Goal: Use online tool/utility: Utilize a website feature to perform a specific function

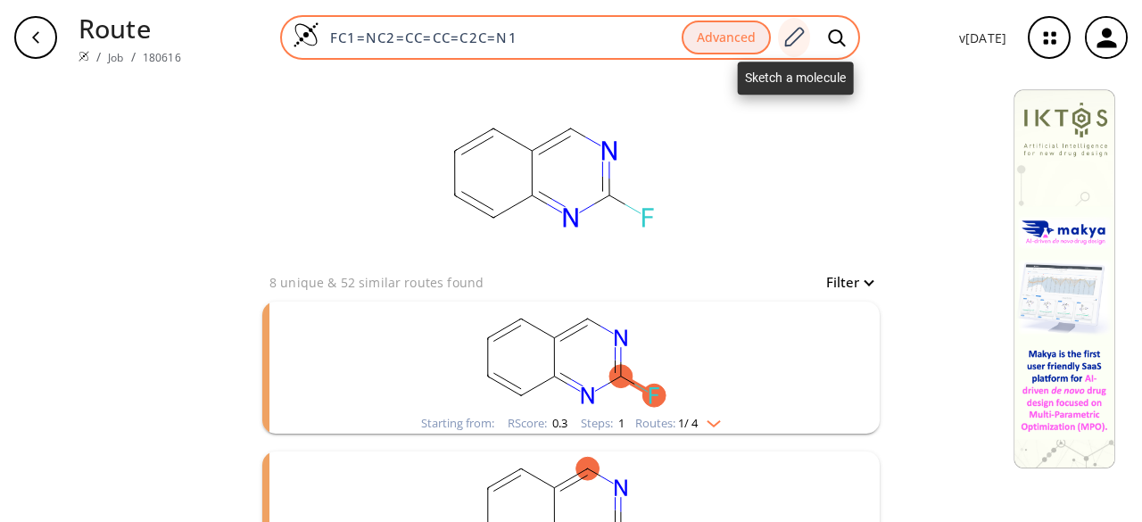
click at [791, 40] on icon at bounding box center [794, 37] width 24 height 23
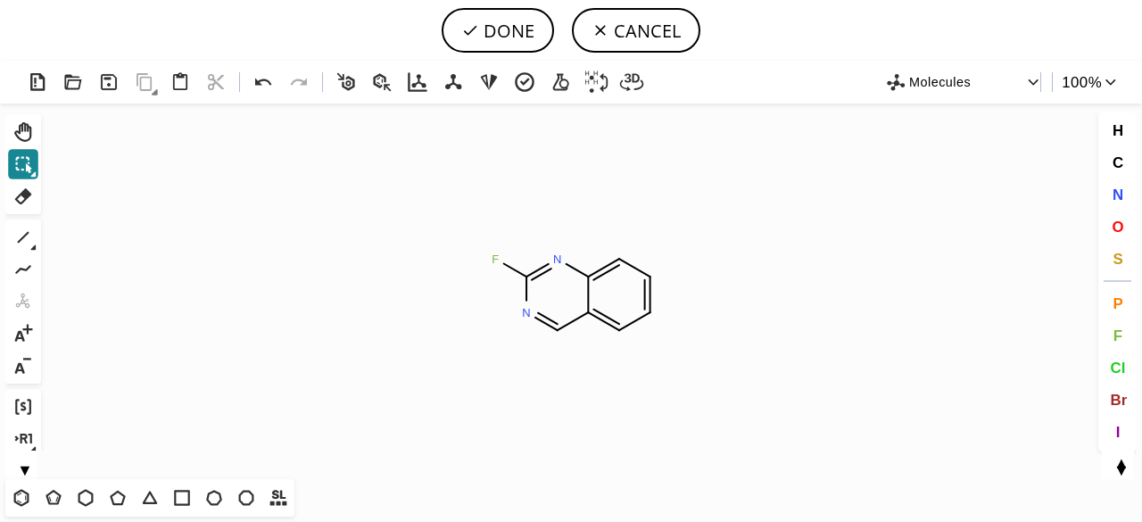
click at [25, 159] on icon at bounding box center [23, 164] width 23 height 23
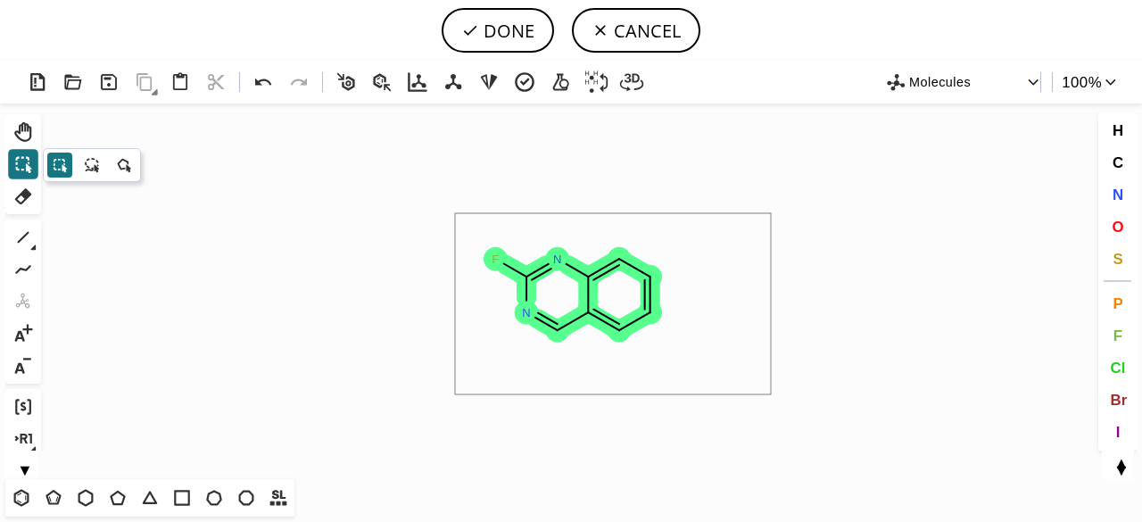
drag, startPoint x: 455, startPoint y: 213, endPoint x: 771, endPoint y: 394, distance: 364.1
click at [771, 394] on icon "Created with [PERSON_NAME] 2.3.0 F N N" at bounding box center [571, 291] width 1046 height 376
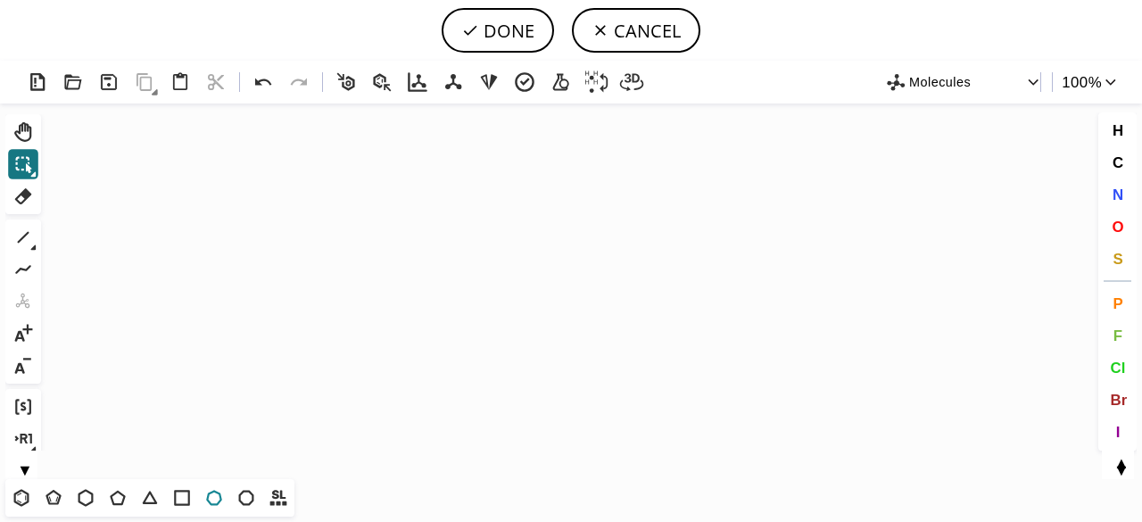
drag, startPoint x: 212, startPoint y: 500, endPoint x: 226, endPoint y: 484, distance: 20.2
click at [213, 500] on icon at bounding box center [214, 497] width 23 height 23
click at [531, 295] on icon "Created with [PERSON_NAME] 2.3.0" at bounding box center [571, 291] width 1046 height 376
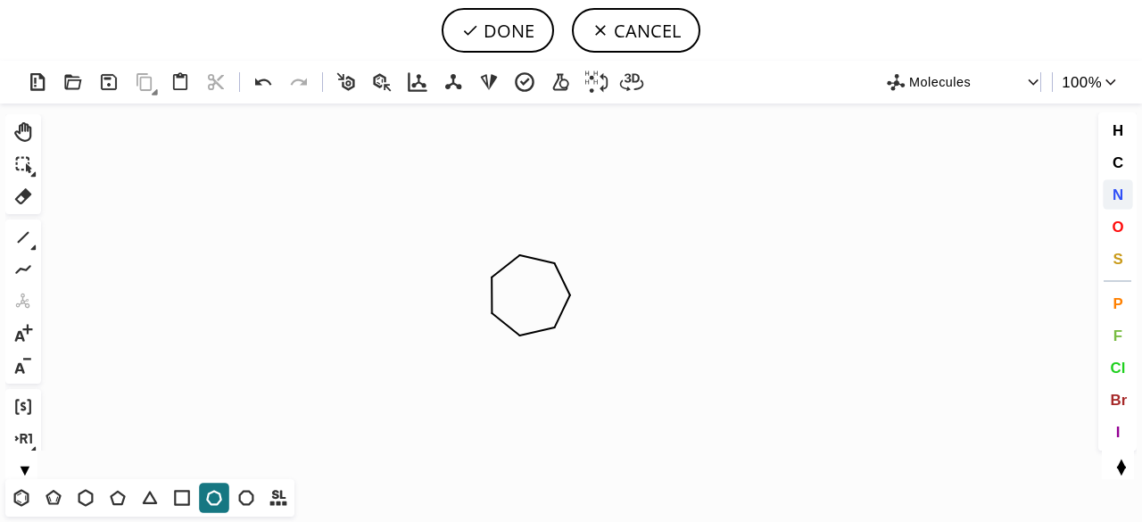
click at [1121, 194] on span "N" at bounding box center [1117, 194] width 11 height 17
click at [518, 335] on tspan "N" at bounding box center [518, 335] width 9 height 13
click at [19, 233] on icon at bounding box center [23, 237] width 23 height 23
click at [1122, 192] on span "N" at bounding box center [1117, 194] width 11 height 17
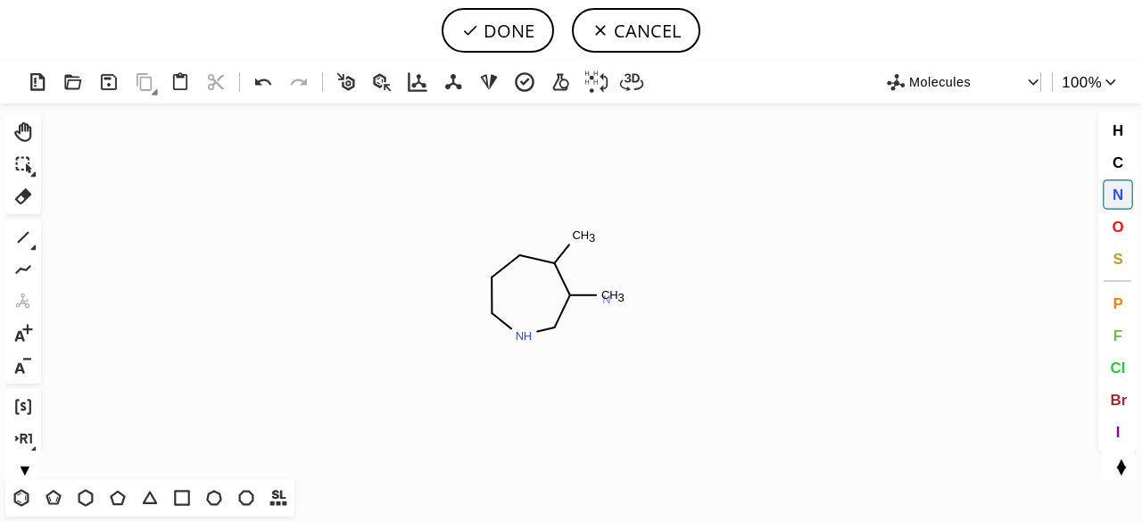
click at [607, 299] on tspan "N" at bounding box center [606, 299] width 9 height 13
click at [153, 494] on icon at bounding box center [149, 497] width 23 height 23
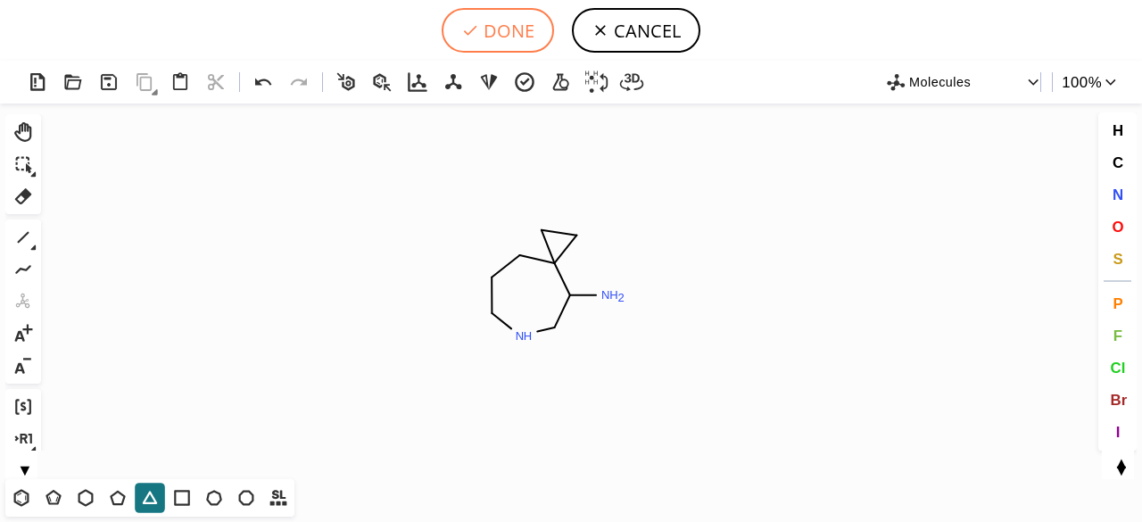
click at [491, 19] on button "DONE" at bounding box center [498, 30] width 112 height 45
type input "C1CNCC(N)C2(CC2)C1"
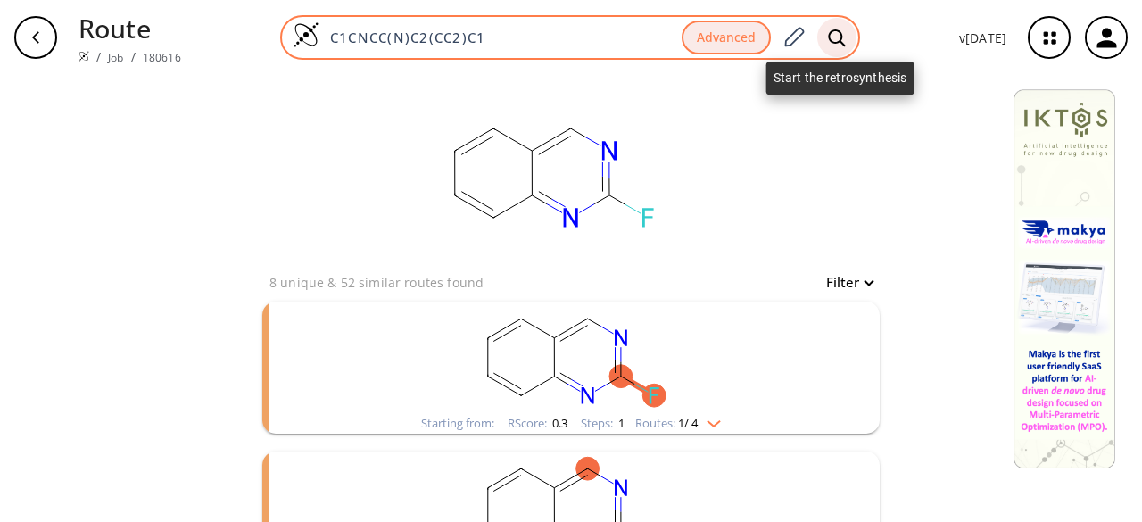
click at [846, 40] on icon at bounding box center [837, 38] width 18 height 19
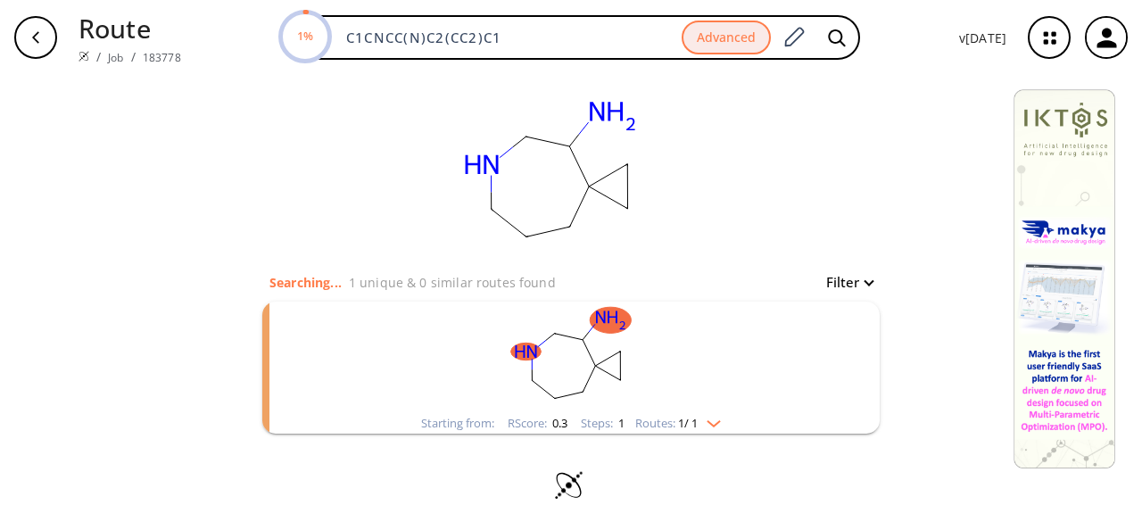
scroll to position [9, 0]
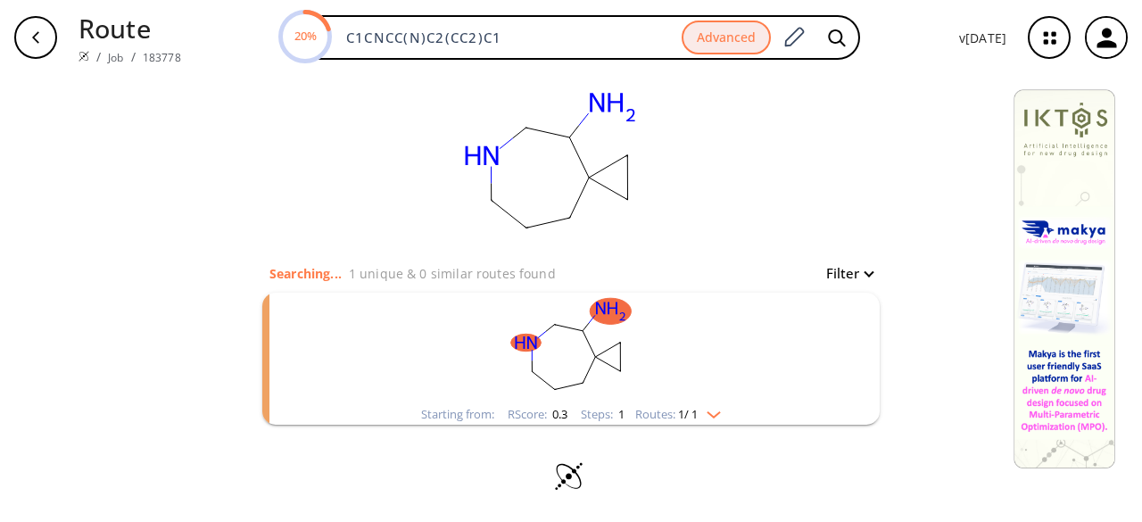
click at [661, 319] on rect "clusters" at bounding box center [571, 349] width 464 height 112
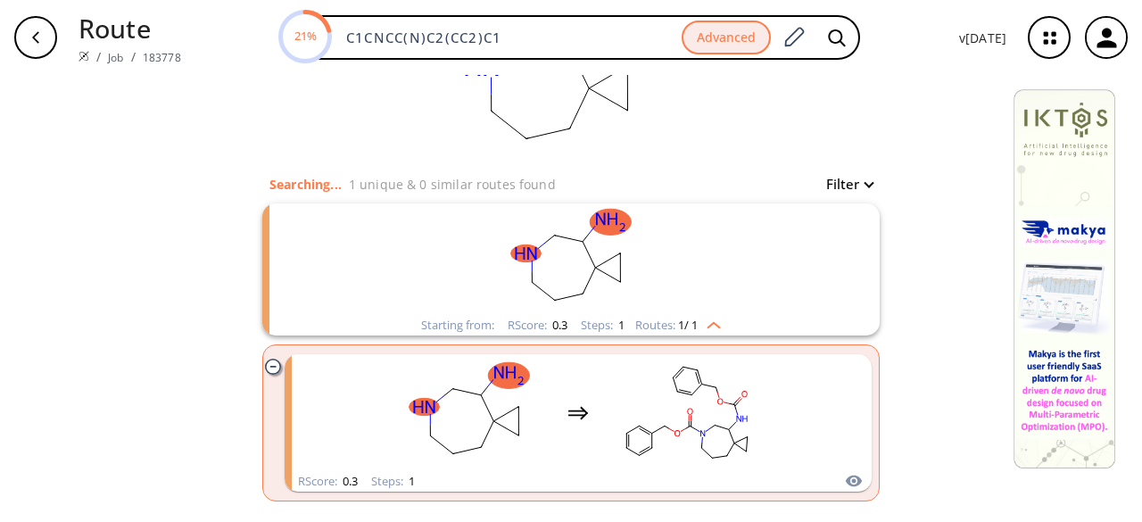
scroll to position [175, 0]
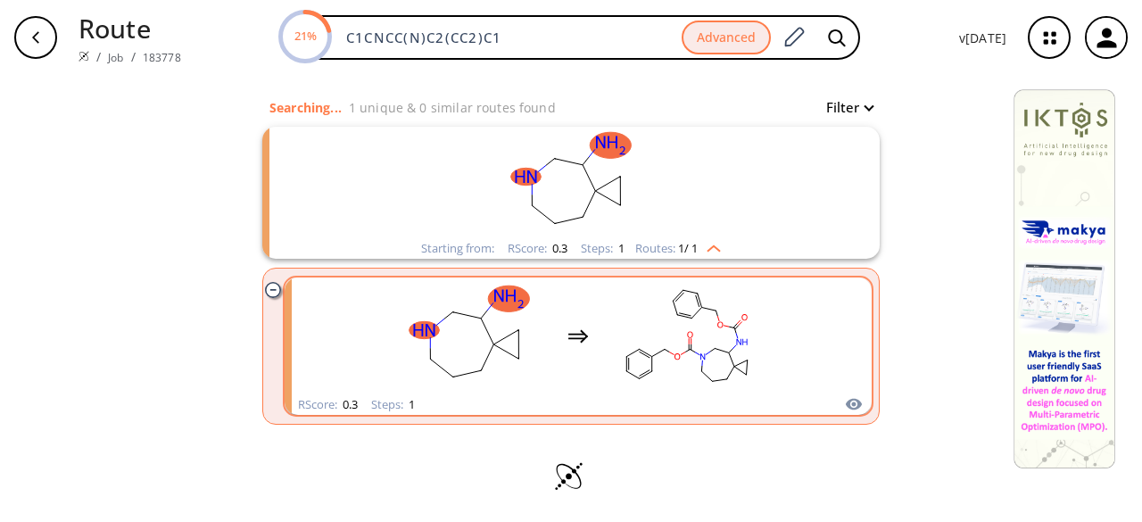
click at [637, 328] on rect "clusters" at bounding box center [687, 336] width 161 height 112
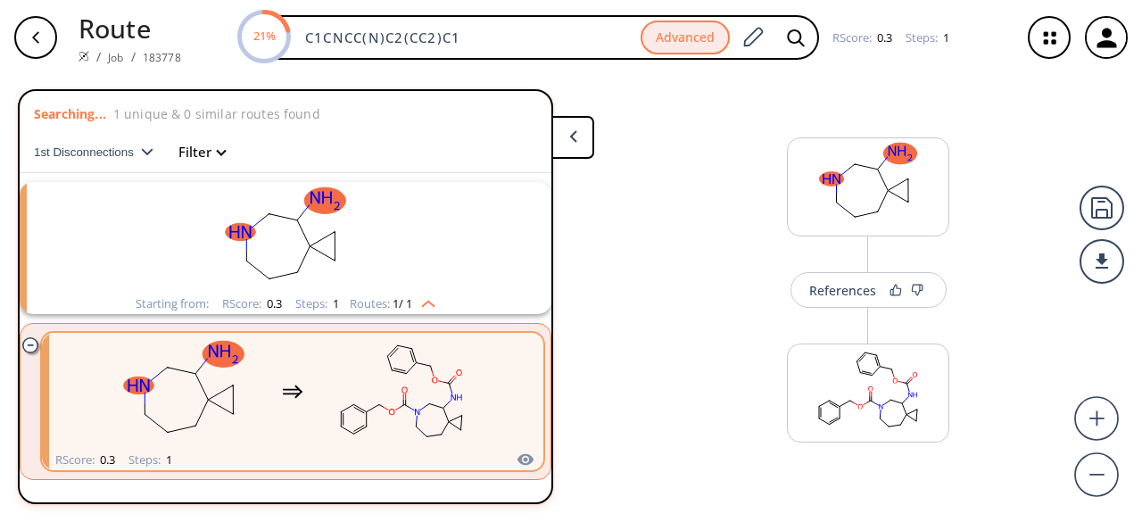
scroll to position [40, 0]
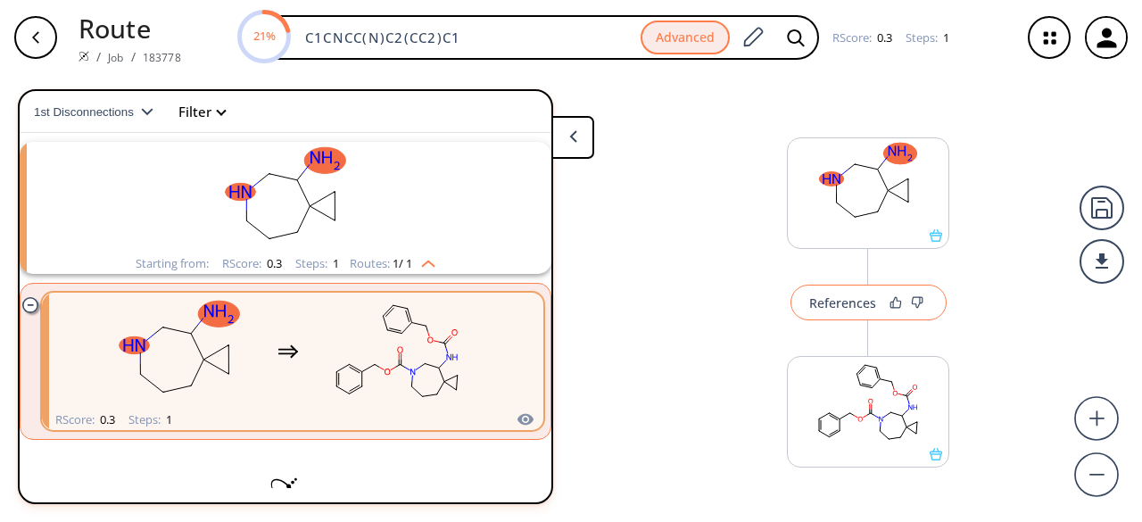
click at [864, 308] on div "References" at bounding box center [842, 303] width 67 height 12
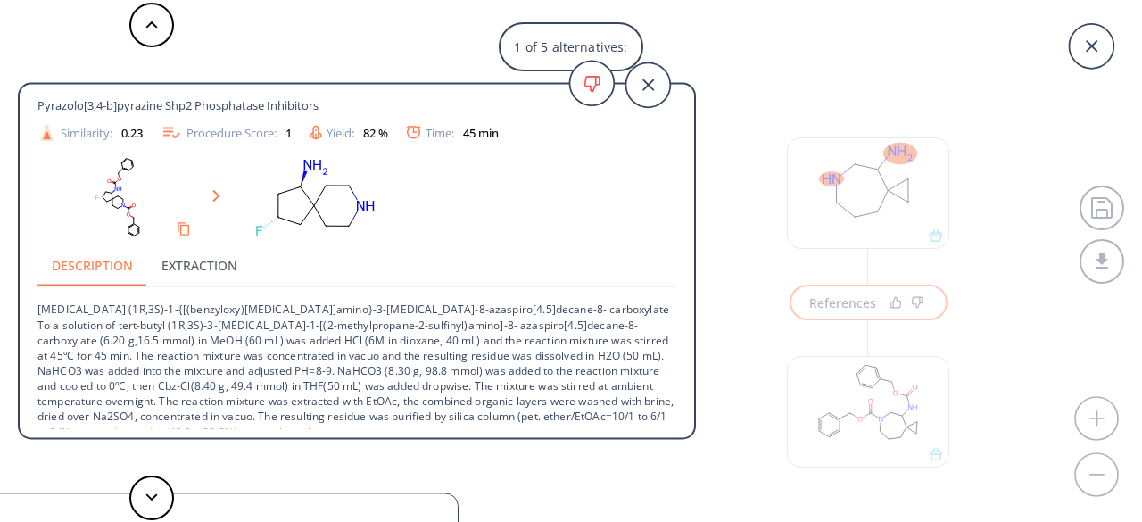
scroll to position [63, 0]
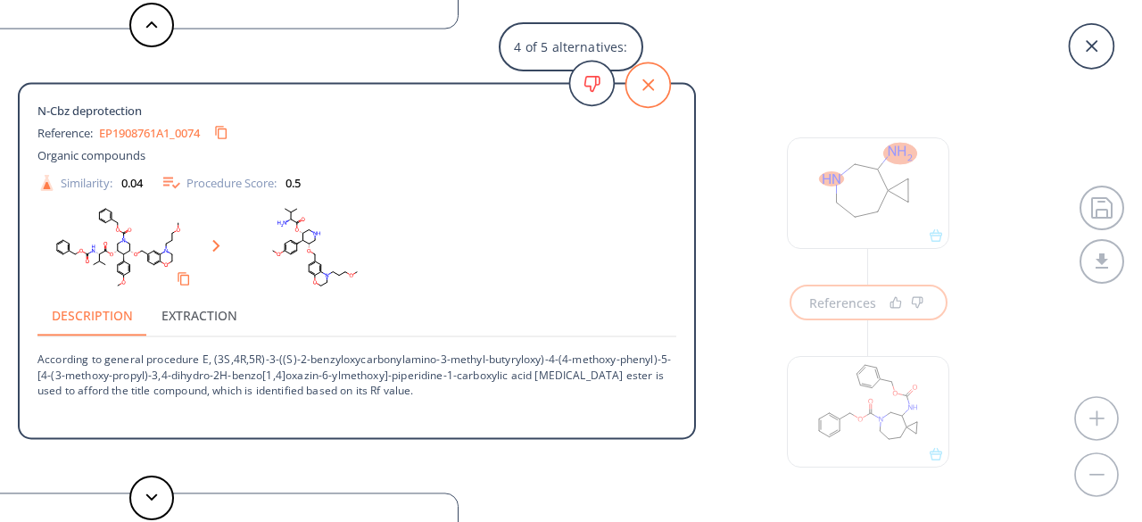
click at [658, 77] on icon at bounding box center [647, 84] width 45 height 45
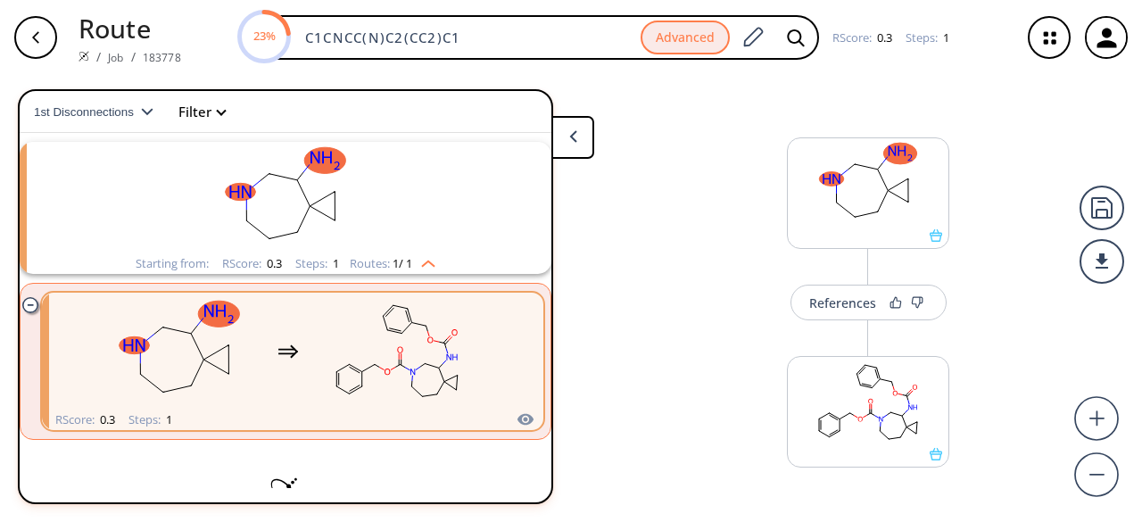
click at [637, 113] on div "References More routes from here" at bounding box center [571, 291] width 1142 height 433
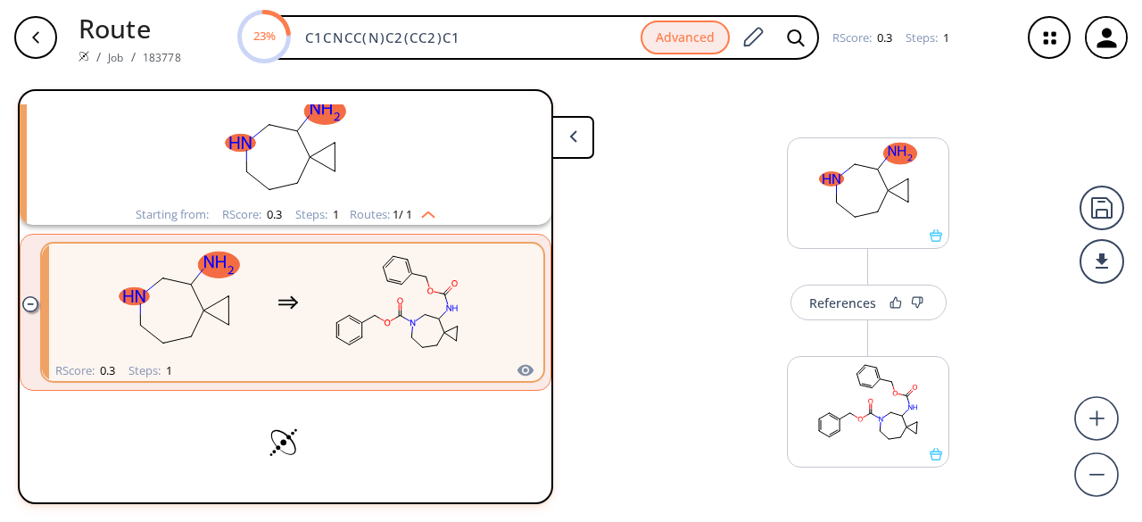
scroll to position [89, 0]
click at [582, 136] on button at bounding box center [572, 137] width 43 height 43
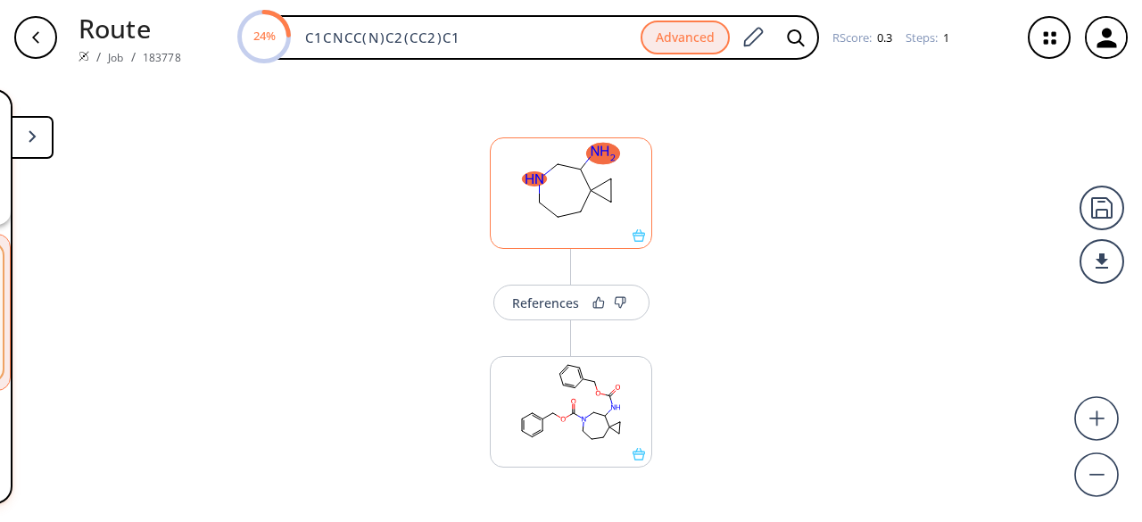
click at [592, 211] on rect at bounding box center [571, 183] width 161 height 91
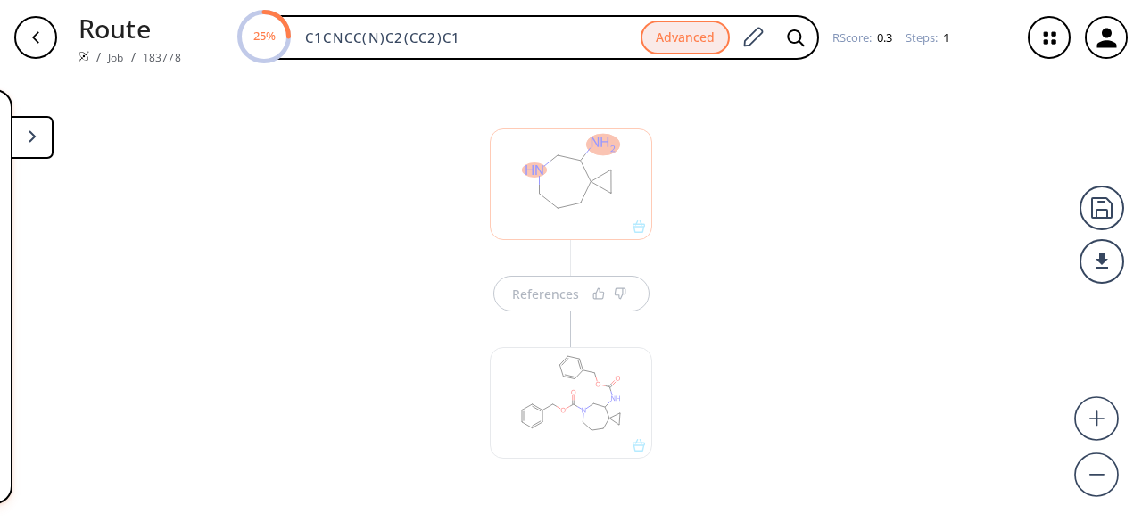
click at [592, 211] on div at bounding box center [571, 184] width 162 height 112
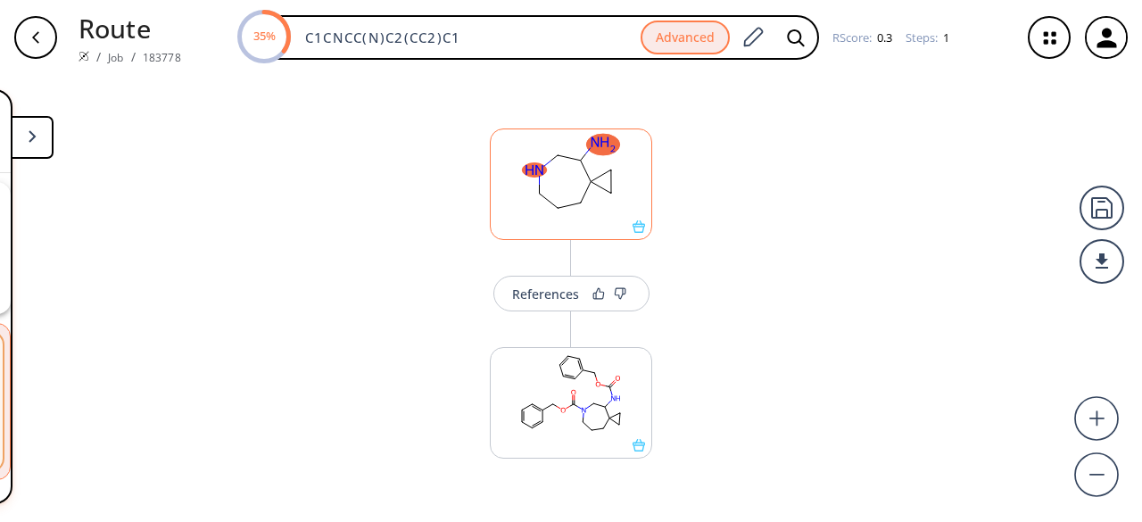
click at [580, 213] on rect at bounding box center [571, 174] width 161 height 91
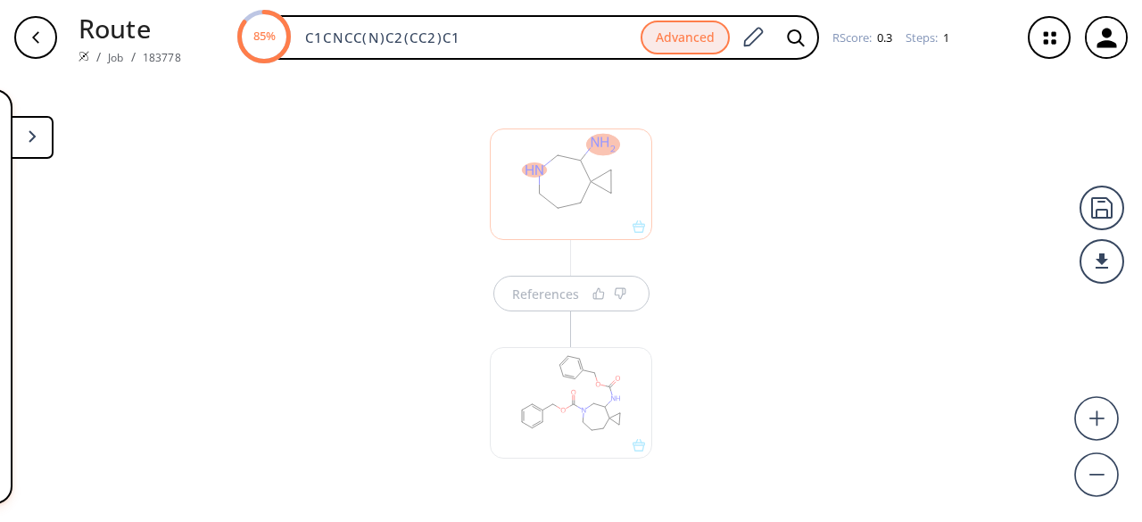
click at [710, 368] on div "References" at bounding box center [571, 291] width 1142 height 433
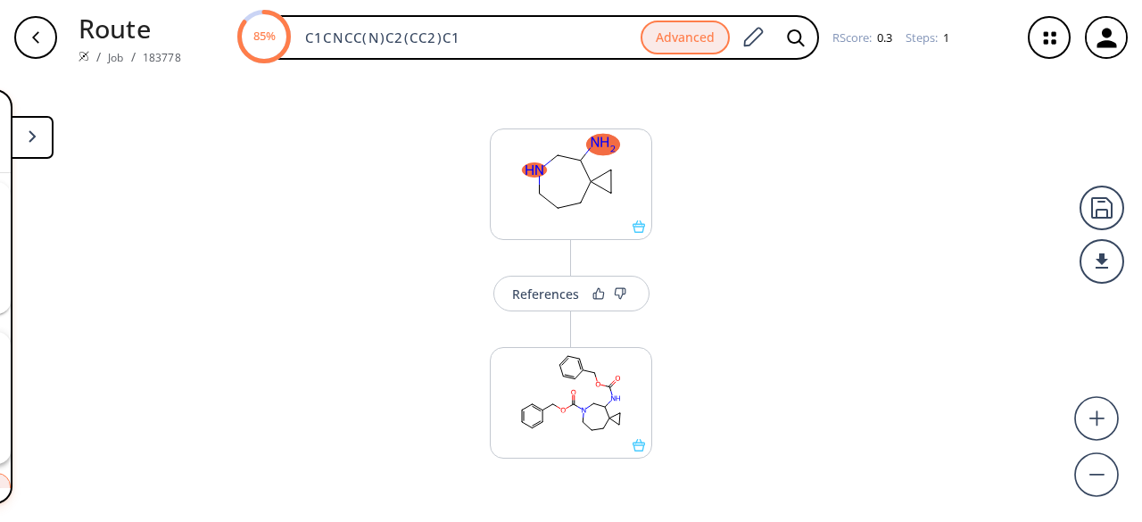
scroll to position [89, 0]
click at [45, 143] on button at bounding box center [32, 137] width 43 height 43
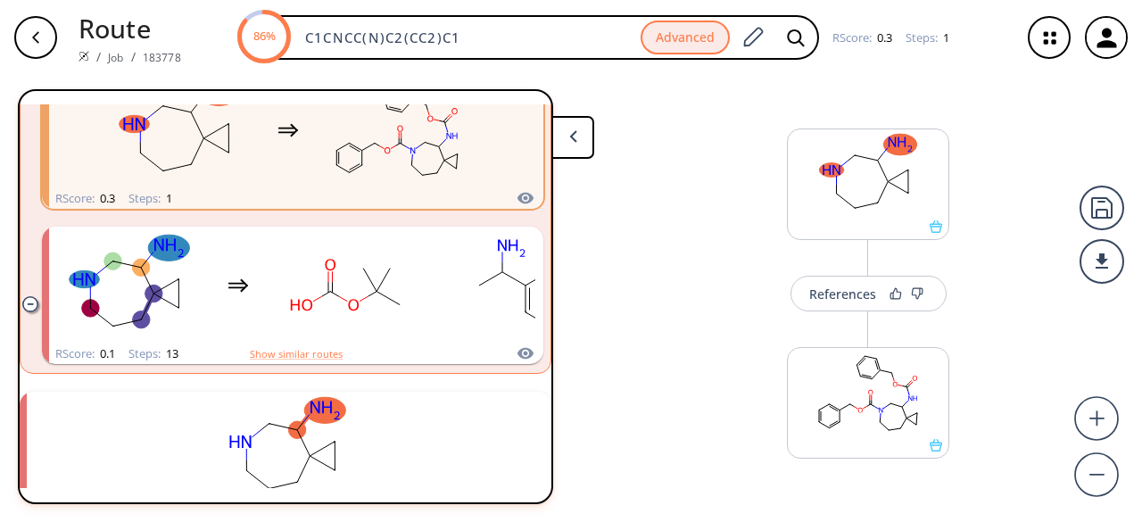
scroll to position [535, 0]
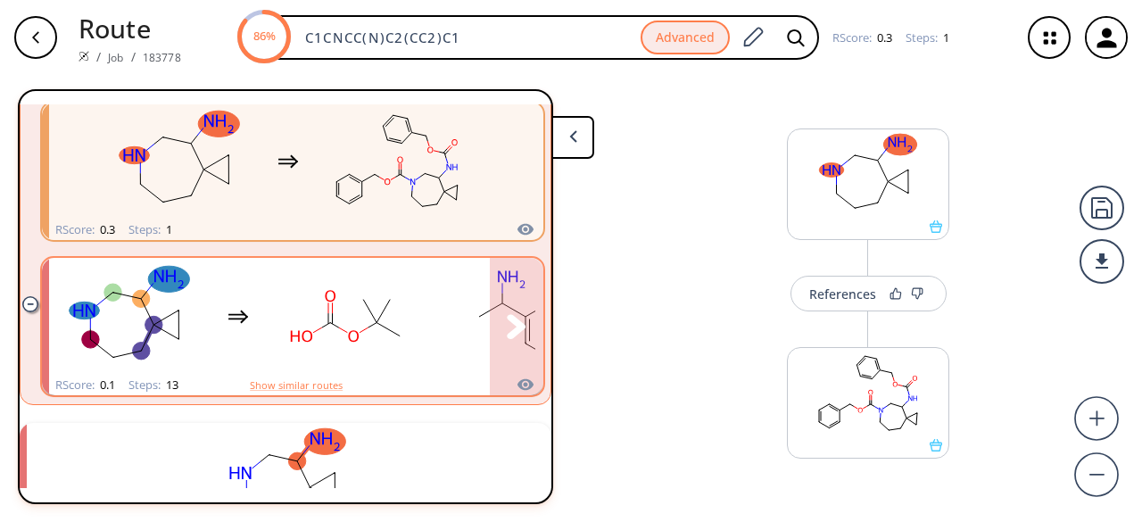
click at [408, 326] on rect "clusters" at bounding box center [347, 317] width 161 height 112
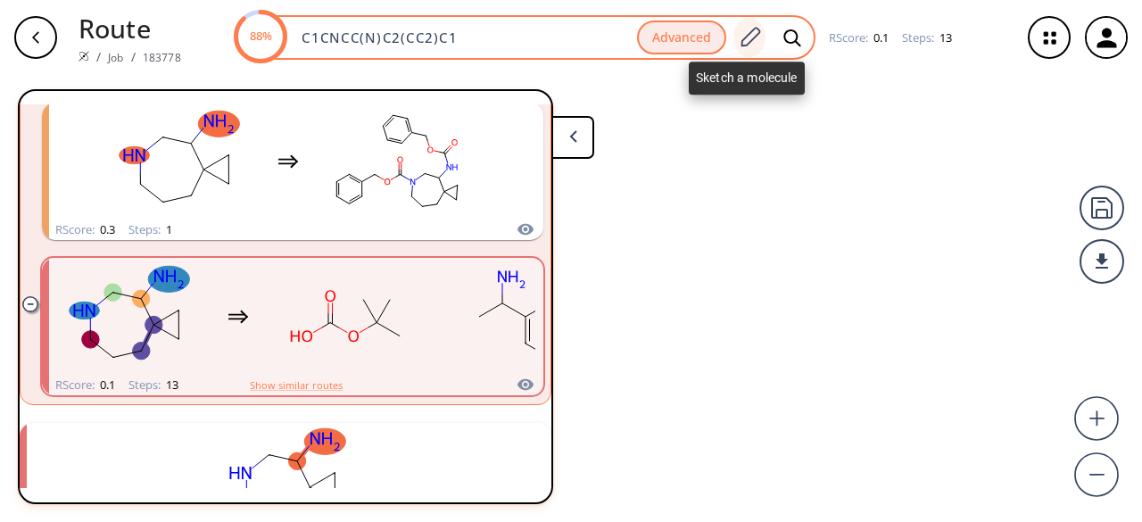
click at [756, 37] on icon at bounding box center [750, 37] width 24 height 23
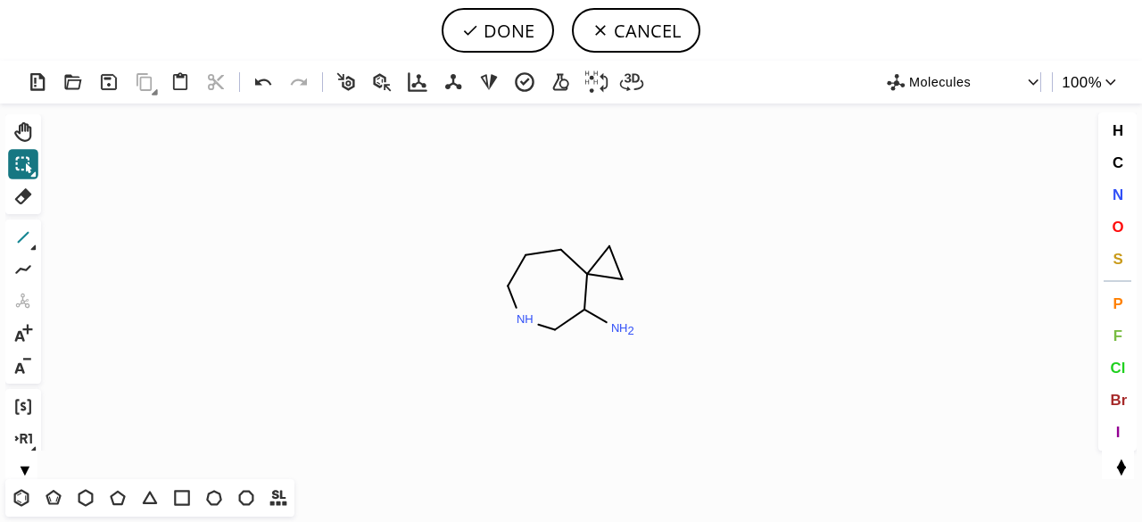
click at [28, 233] on icon at bounding box center [24, 238] width 12 height 12
drag, startPoint x: 1124, startPoint y: 223, endPoint x: 862, endPoint y: 297, distance: 272.5
click at [1124, 222] on button "O" at bounding box center [1118, 226] width 30 height 30
click at [619, 327] on tspan "O" at bounding box center [619, 327] width 9 height 13
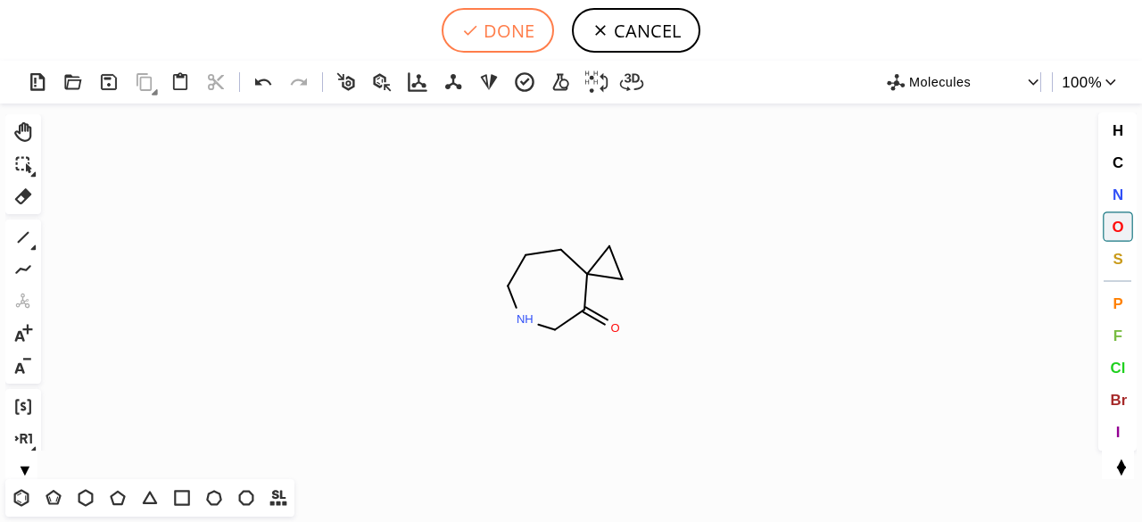
click at [508, 23] on button "DONE" at bounding box center [498, 30] width 112 height 45
type input "C1CC2(CC2)C(=O)CNC1"
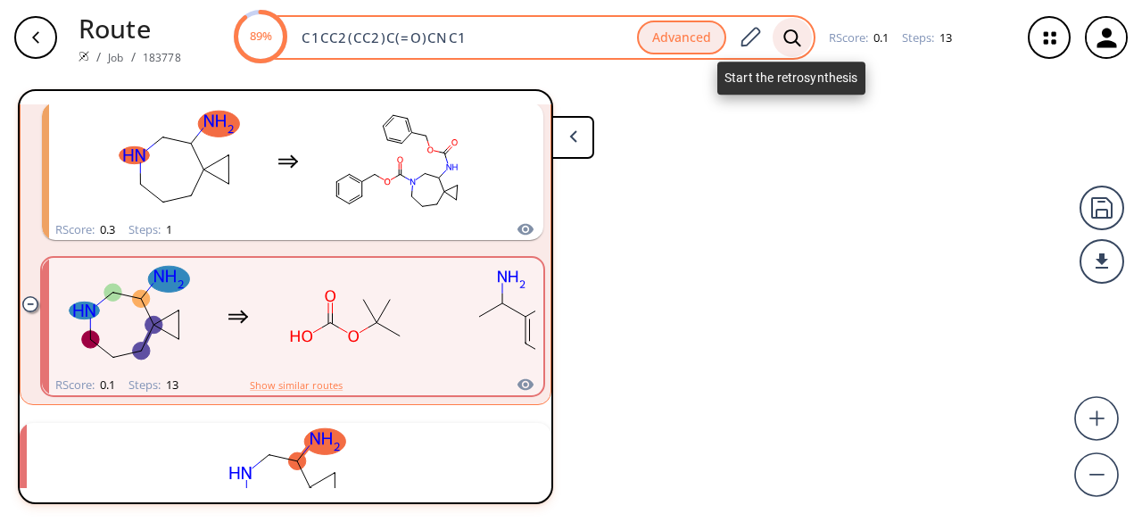
click at [790, 33] on icon at bounding box center [792, 38] width 18 height 19
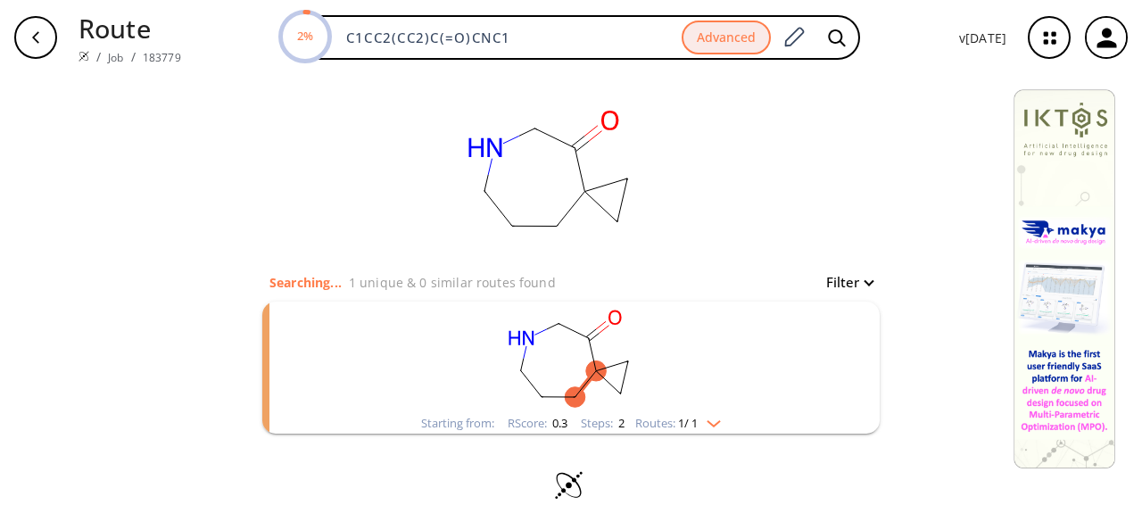
click at [787, 388] on rect "clusters" at bounding box center [571, 358] width 464 height 112
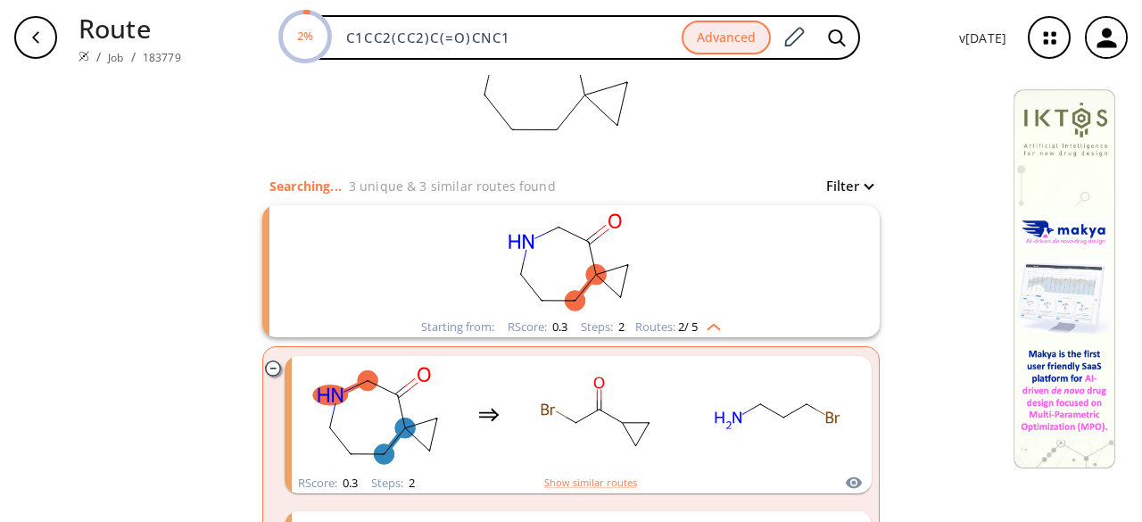
scroll to position [178, 0]
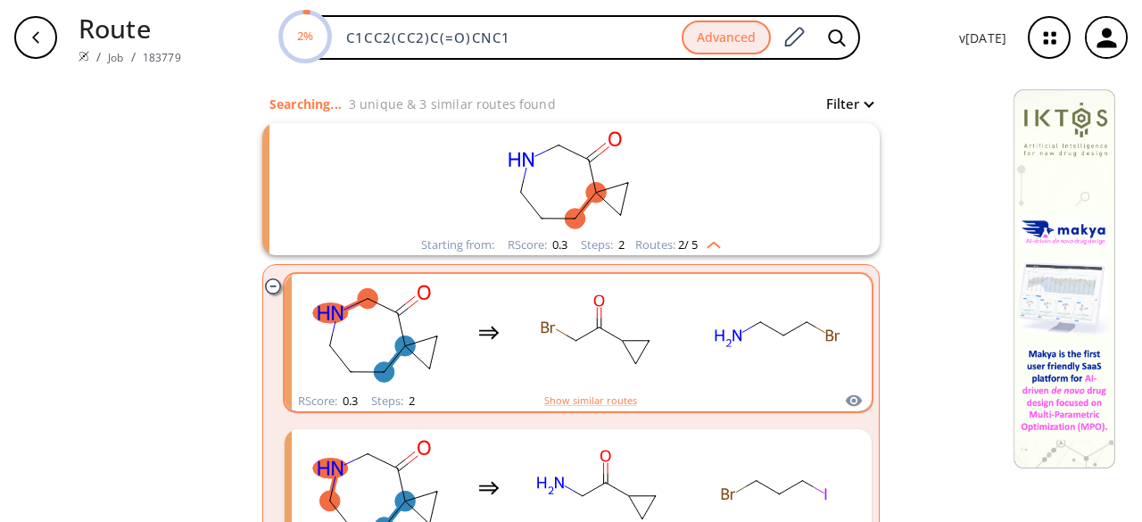
click at [780, 379] on rect "clusters" at bounding box center [776, 333] width 161 height 112
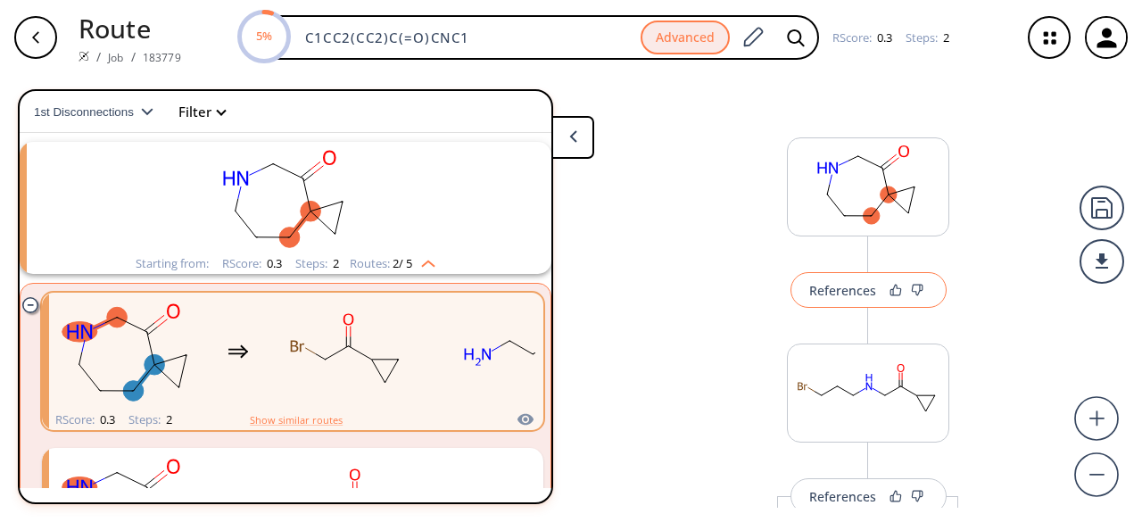
click at [853, 287] on div "References" at bounding box center [842, 291] width 67 height 12
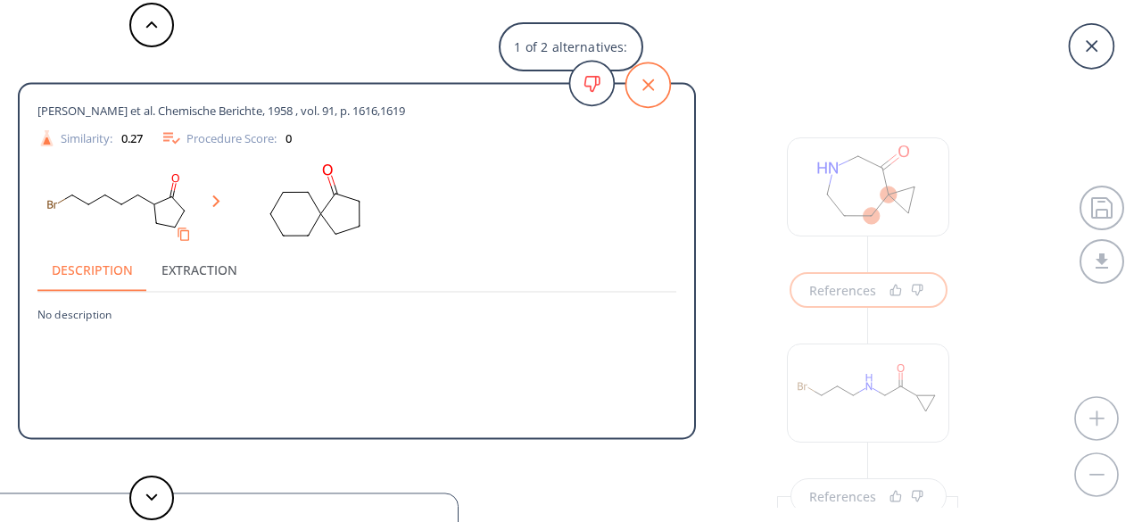
click at [643, 78] on icon at bounding box center [647, 84] width 45 height 45
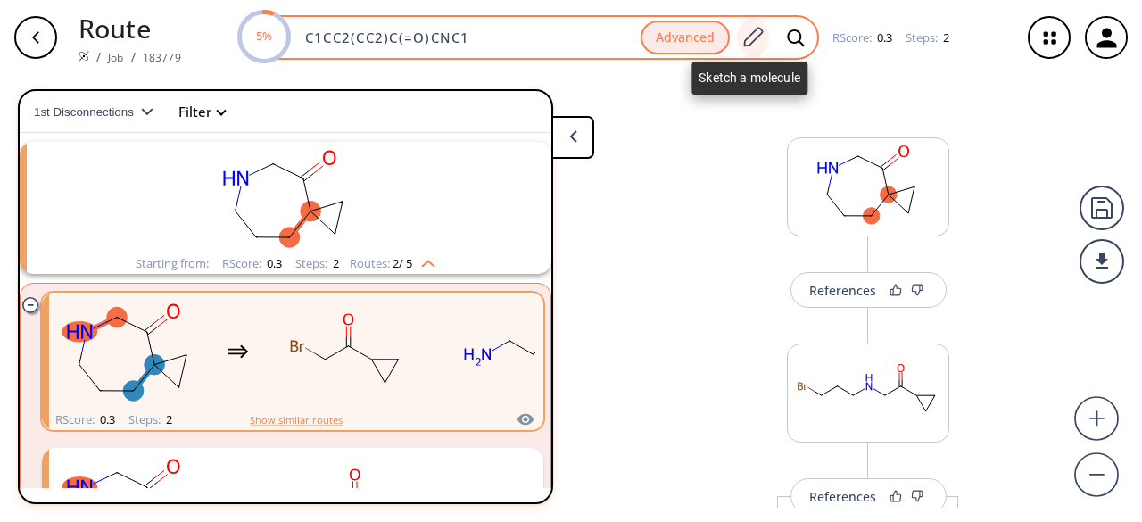
click at [750, 44] on icon at bounding box center [752, 37] width 24 height 23
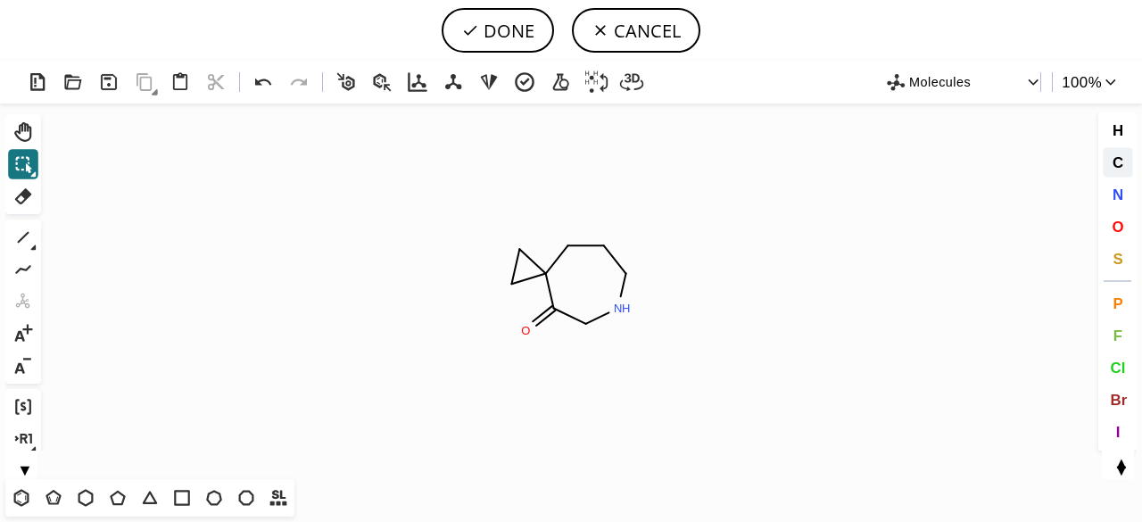
click at [1117, 154] on span "C" at bounding box center [1117, 161] width 11 height 17
click at [529, 334] on tspan "C" at bounding box center [529, 333] width 9 height 13
click at [1121, 224] on span "O" at bounding box center [1118, 226] width 12 height 17
click at [523, 331] on tspan "O" at bounding box center [522, 331] width 9 height 13
click at [27, 185] on icon at bounding box center [23, 196] width 23 height 23
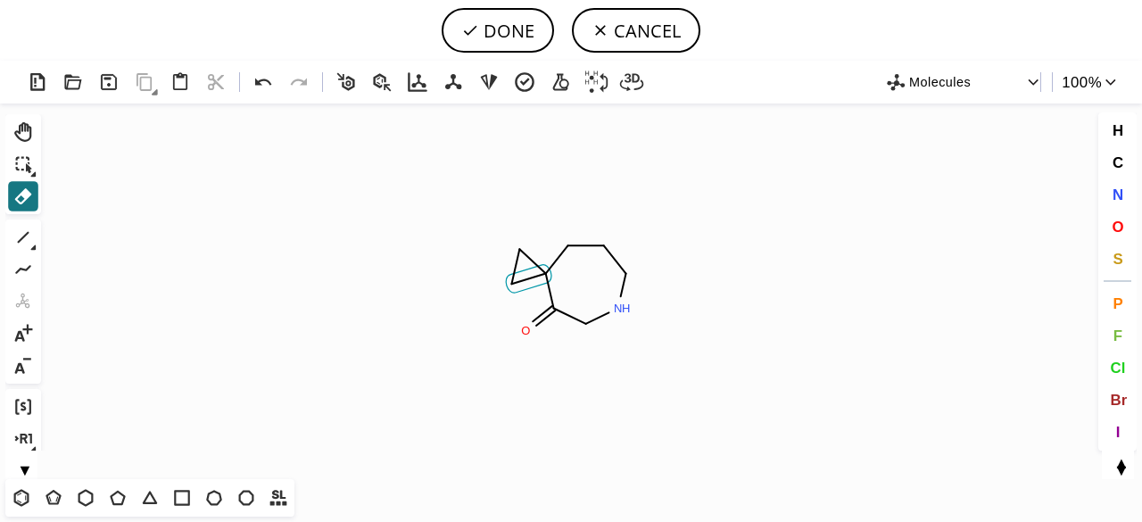
drag, startPoint x: 498, startPoint y: 283, endPoint x: 521, endPoint y: 277, distance: 23.8
click at [523, 277] on icon at bounding box center [529, 279] width 46 height 28
click at [514, 277] on rect at bounding box center [503, 284] width 33 height 23
click at [529, 260] on icon at bounding box center [537, 265] width 18 height 17
click at [521, 252] on tspan "C" at bounding box center [520, 249] width 9 height 13
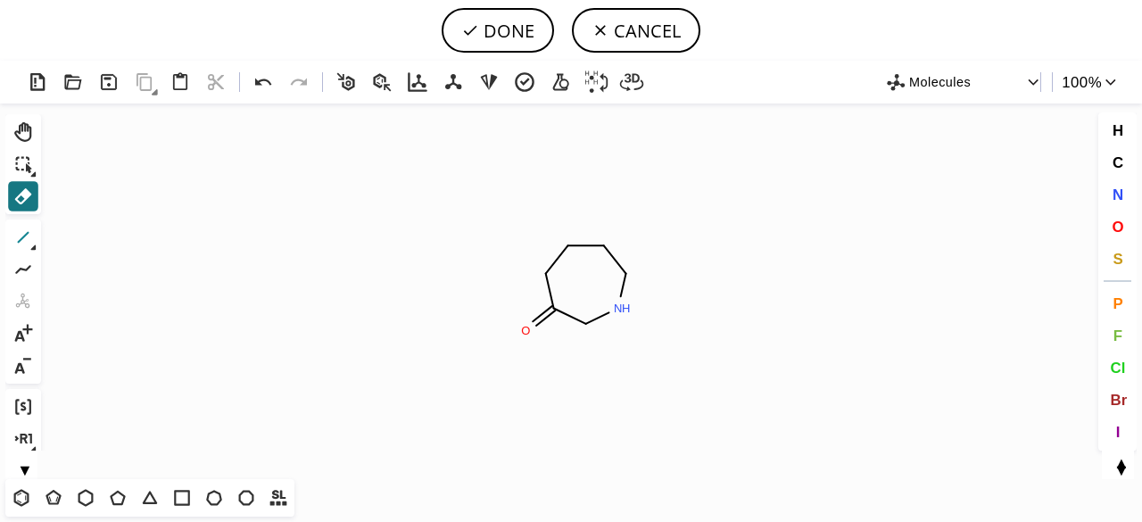
click at [20, 233] on icon at bounding box center [23, 237] width 23 height 23
drag, startPoint x: 544, startPoint y: 274, endPoint x: 516, endPoint y: 281, distance: 29.4
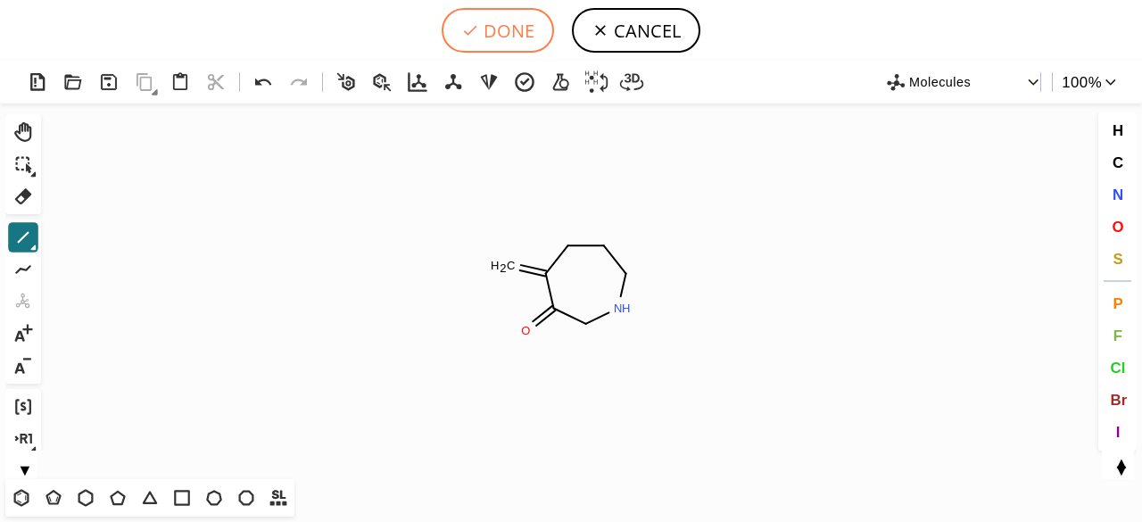
click at [498, 33] on button "DONE" at bounding box center [498, 30] width 112 height 45
type input "C1CNCC(=O)C(=C)C1"
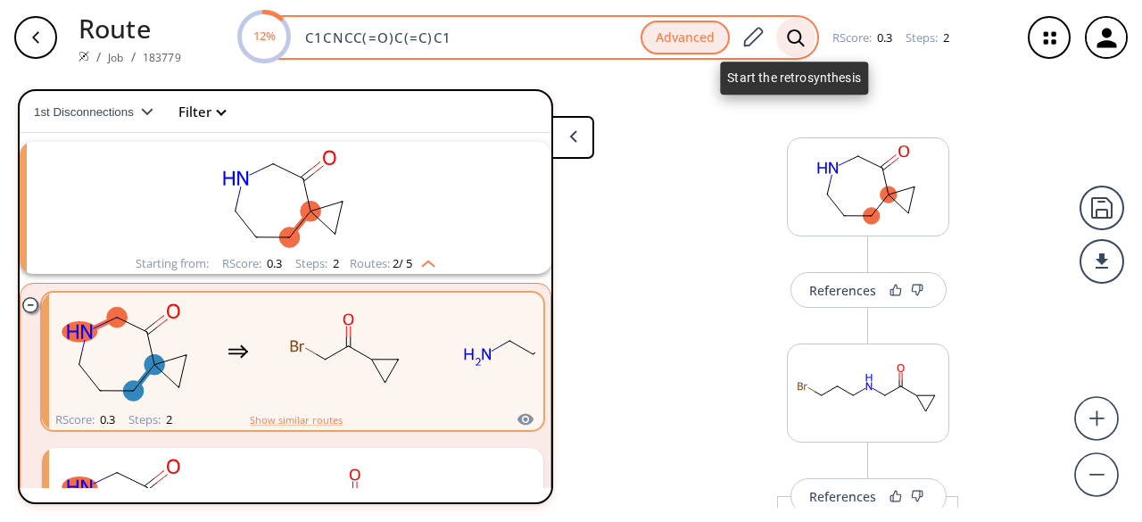
click at [800, 36] on icon at bounding box center [796, 38] width 18 height 19
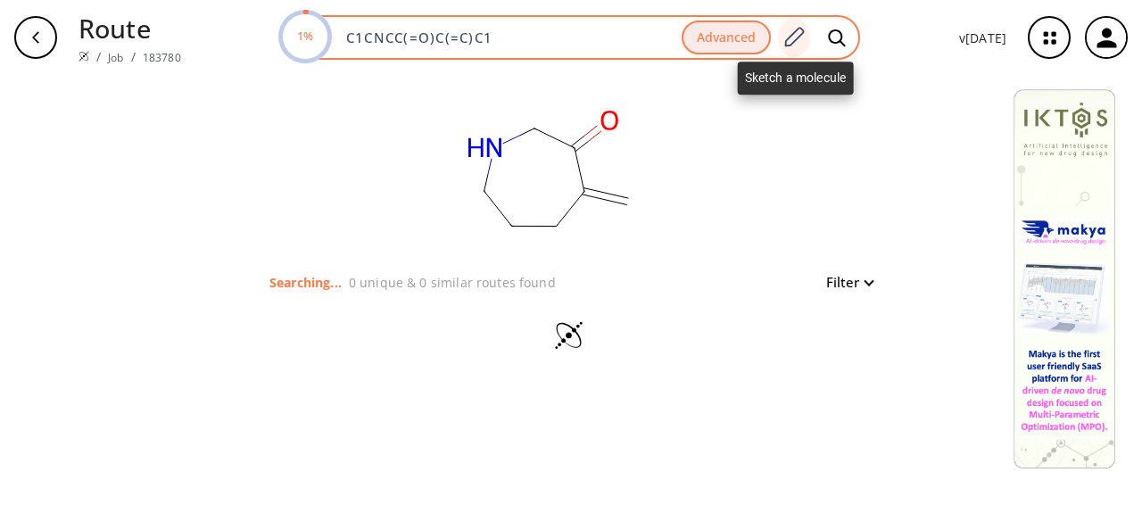
click at [801, 45] on icon at bounding box center [794, 37] width 24 height 23
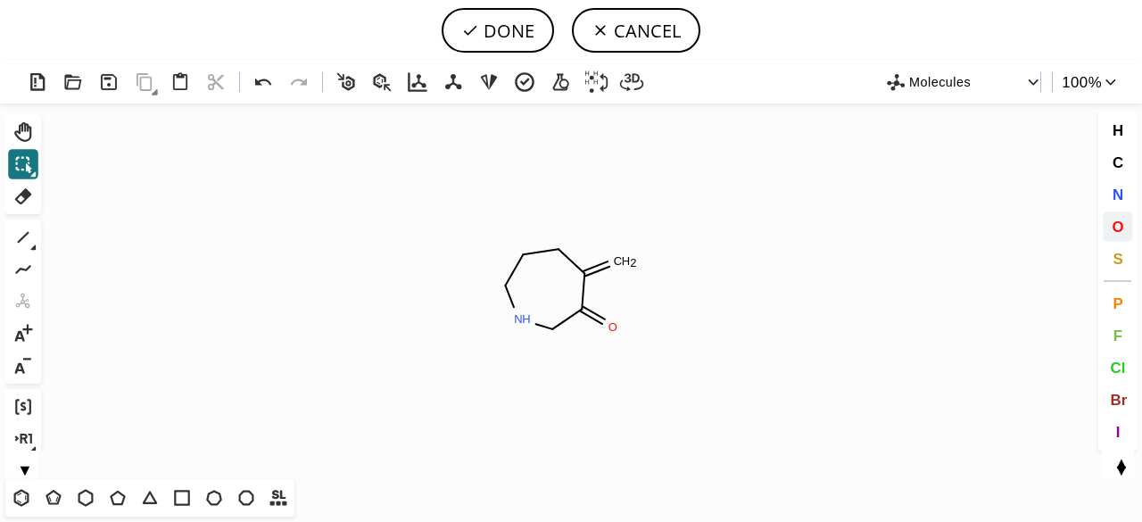
click at [1121, 225] on span "O" at bounding box center [1118, 226] width 12 height 17
drag, startPoint x: 626, startPoint y: 261, endPoint x: 794, endPoint y: 265, distance: 167.8
click at [631, 263] on tspan "O" at bounding box center [626, 261] width 9 height 13
drag, startPoint x: 29, startPoint y: 191, endPoint x: 275, endPoint y: 258, distance: 255.2
click at [37, 192] on button "Del" at bounding box center [23, 196] width 30 height 30
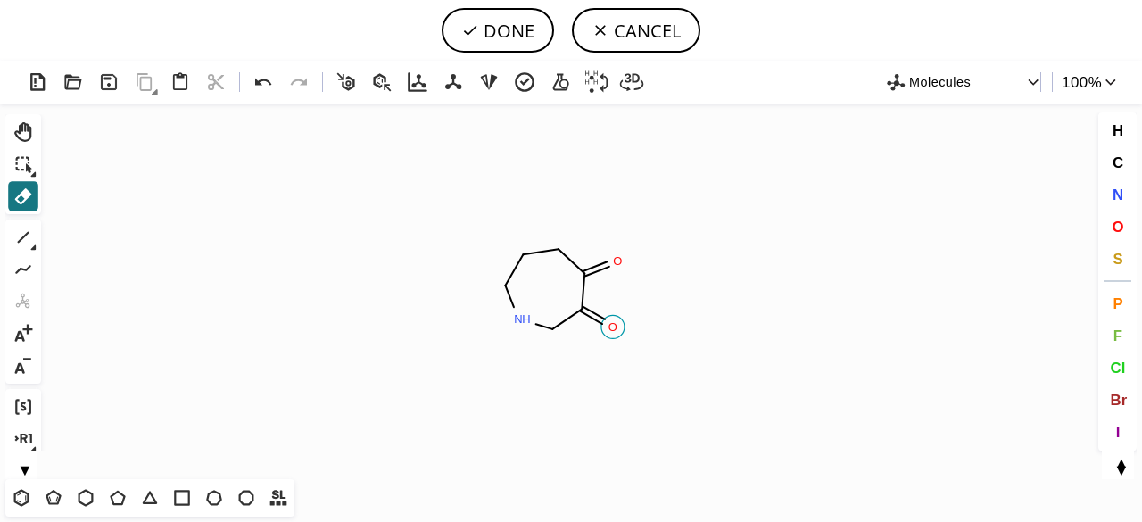
click at [614, 324] on tspan "O" at bounding box center [612, 326] width 9 height 13
click at [27, 231] on icon at bounding box center [23, 237] width 23 height 23
click at [521, 32] on button "DONE" at bounding box center [498, 30] width 112 height 45
type input "C1C(=C)C(=O)CCNC1"
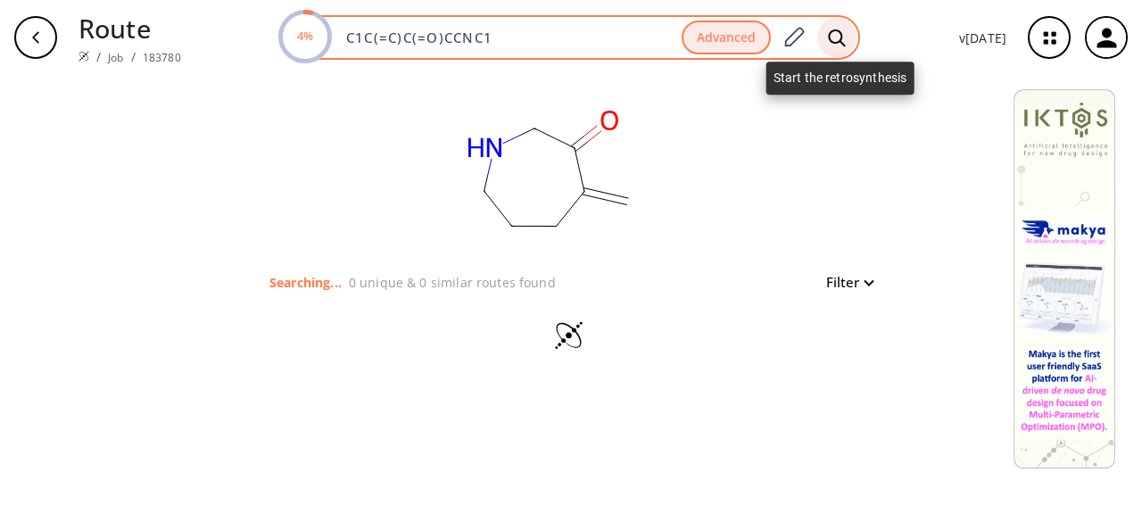
click at [842, 43] on icon at bounding box center [837, 38] width 18 height 19
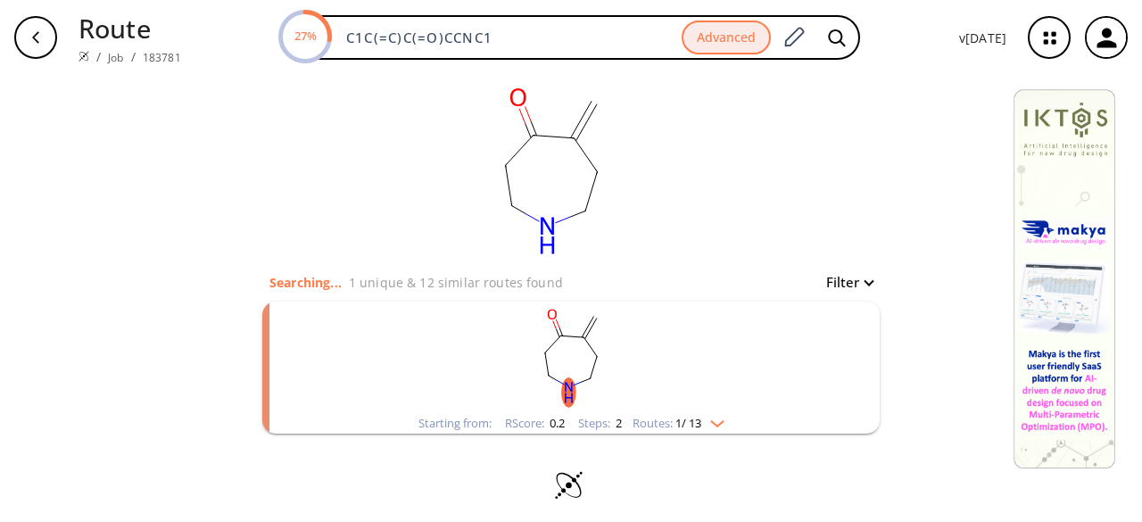
click at [707, 383] on rect "clusters" at bounding box center [571, 358] width 464 height 112
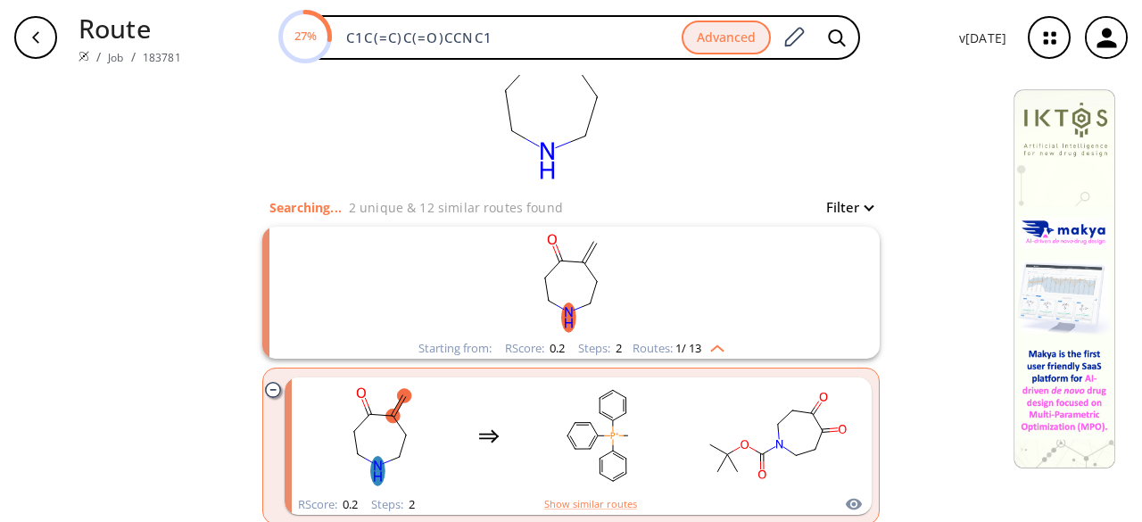
scroll to position [178, 0]
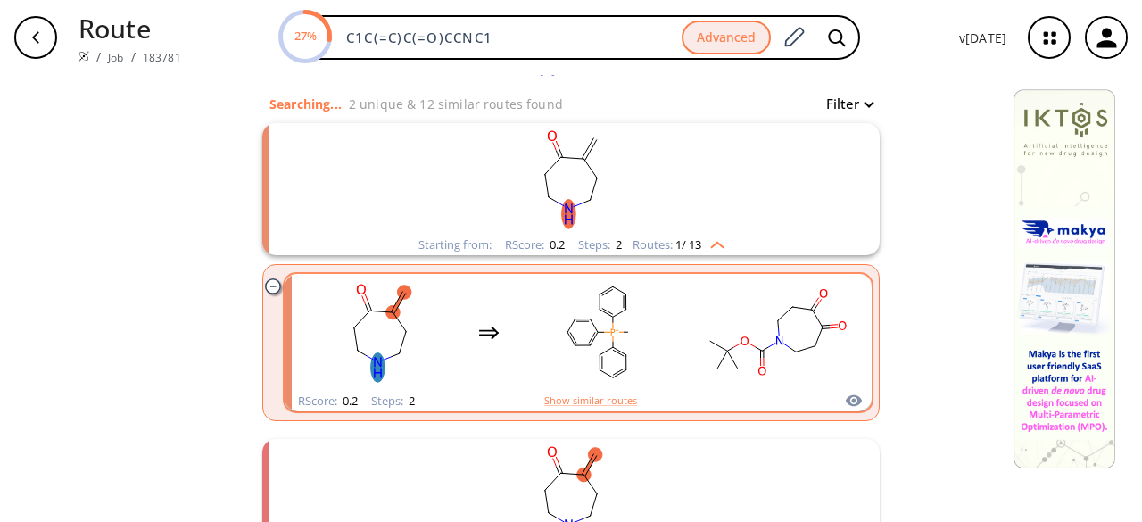
click at [707, 379] on rect "clusters" at bounding box center [776, 333] width 161 height 112
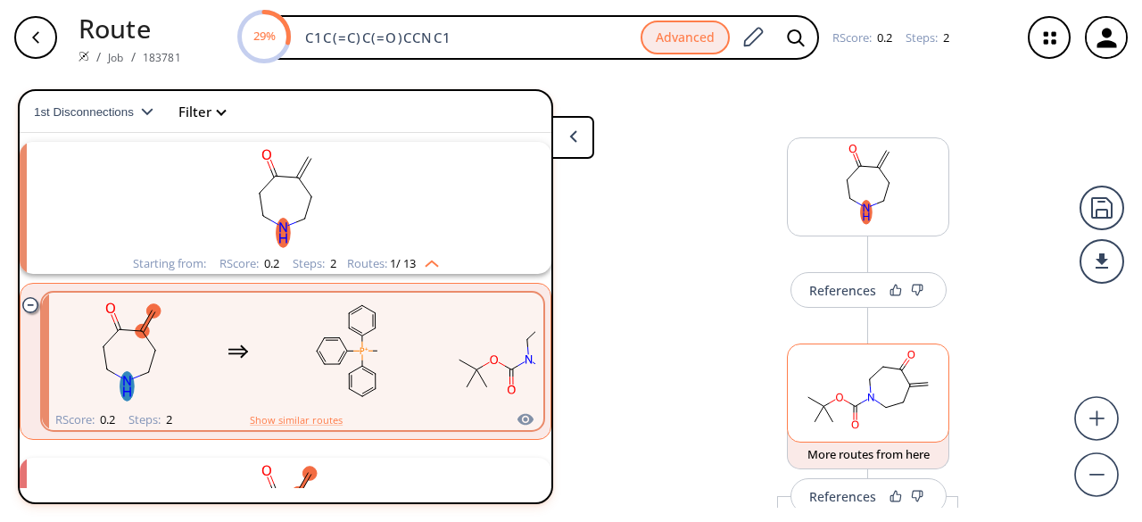
scroll to position [89, 0]
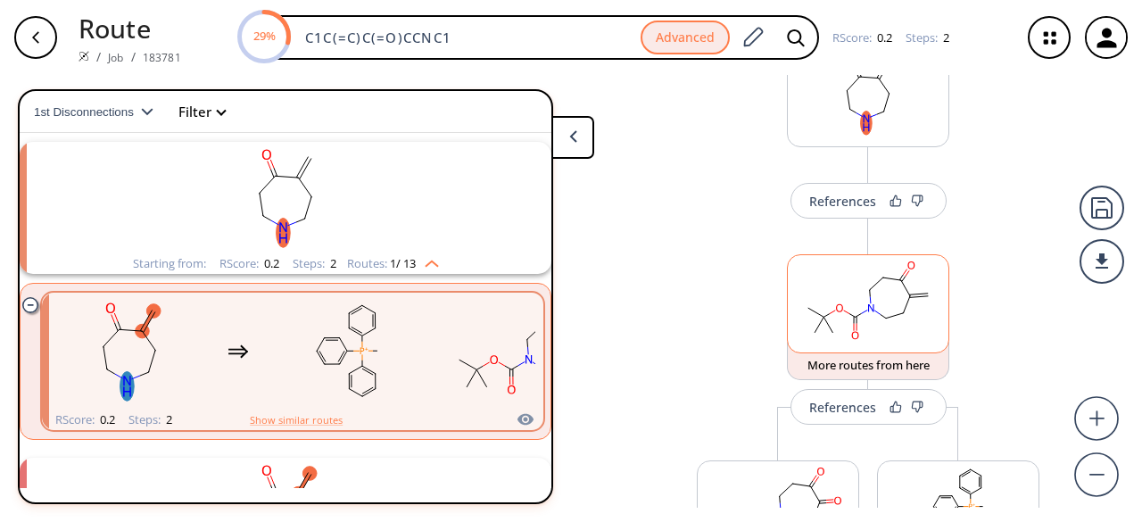
click at [851, 409] on div "References" at bounding box center [842, 407] width 67 height 12
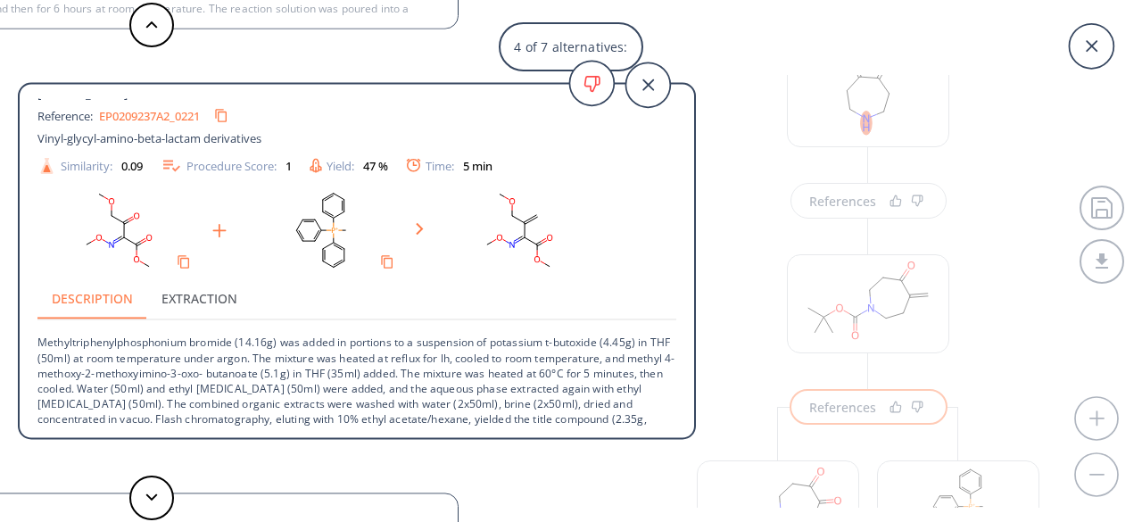
scroll to position [0, 0]
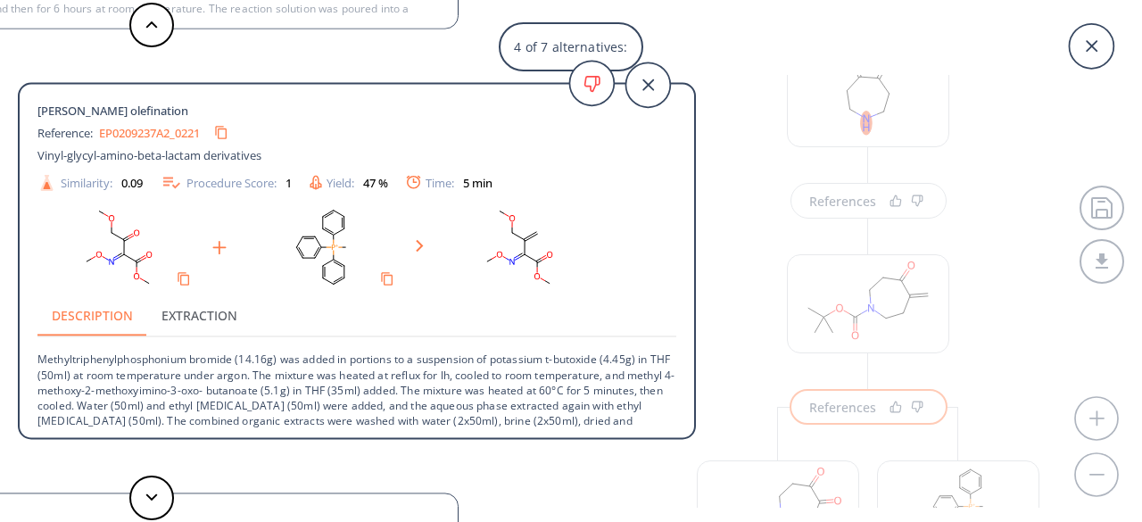
click at [742, 238] on div "4 of 7 alternatives: [PERSON_NAME] olefination Reference: EP3045442A1_0066 Meth…" at bounding box center [571, 261] width 1142 height 522
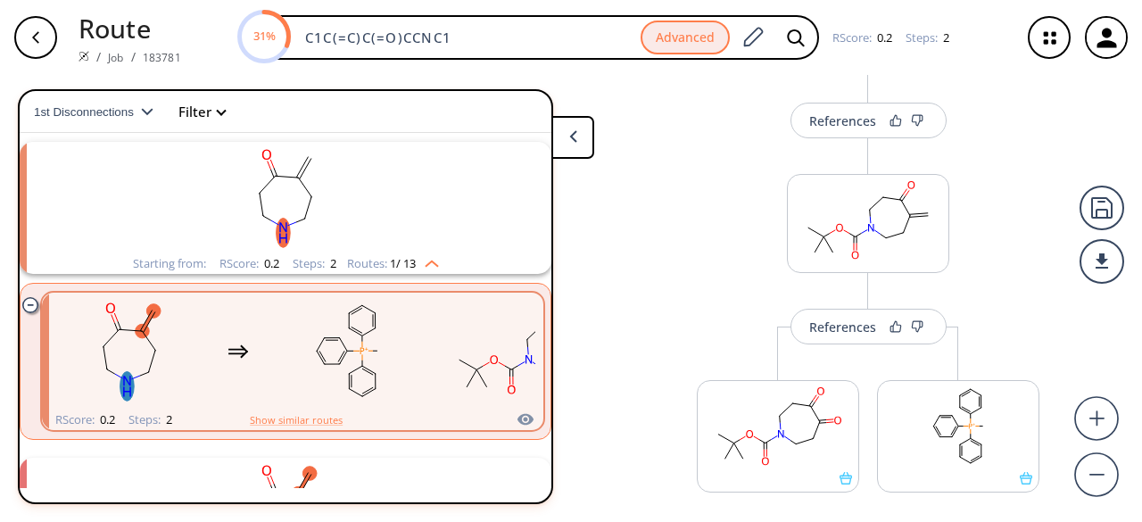
scroll to position [259, 0]
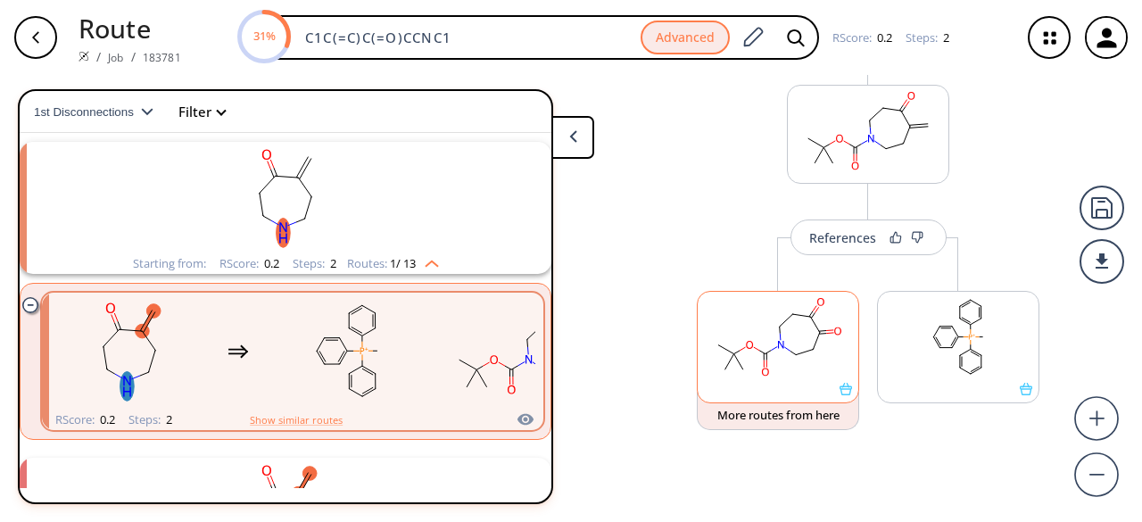
click at [814, 383] on div at bounding box center [778, 389] width 161 height 12
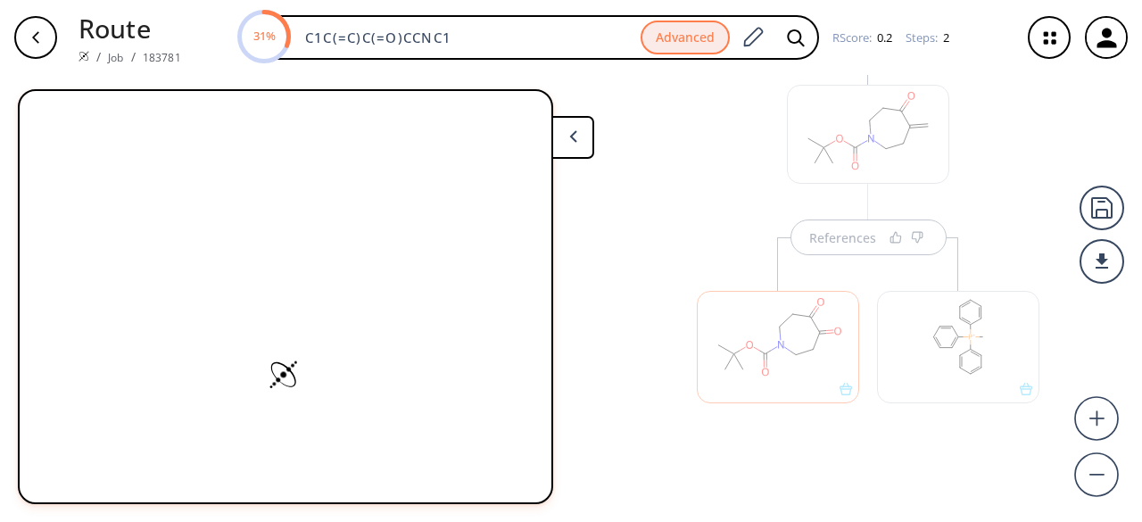
scroll to position [0, 0]
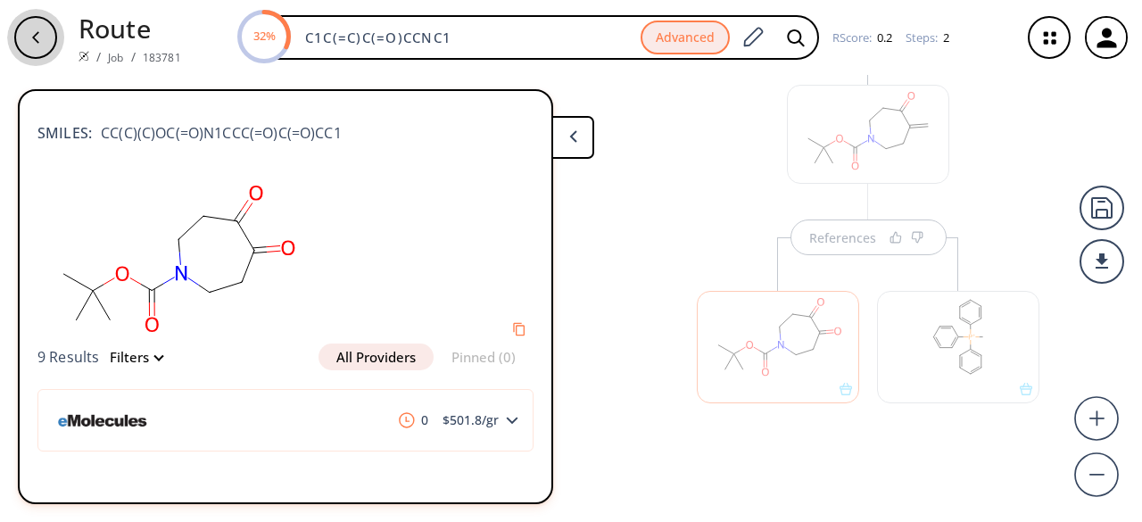
click at [50, 43] on div "button" at bounding box center [35, 37] width 43 height 43
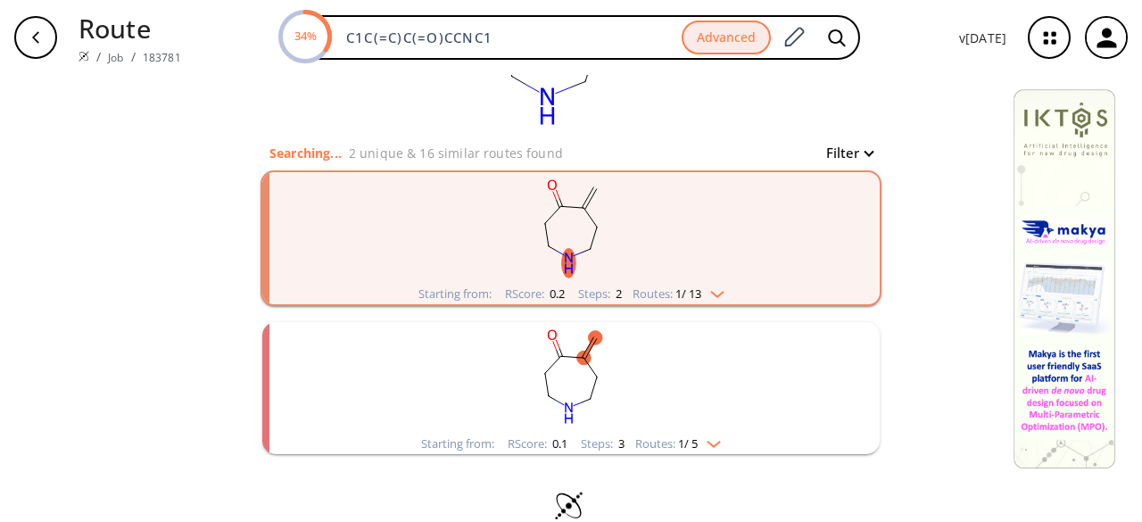
scroll to position [159, 0]
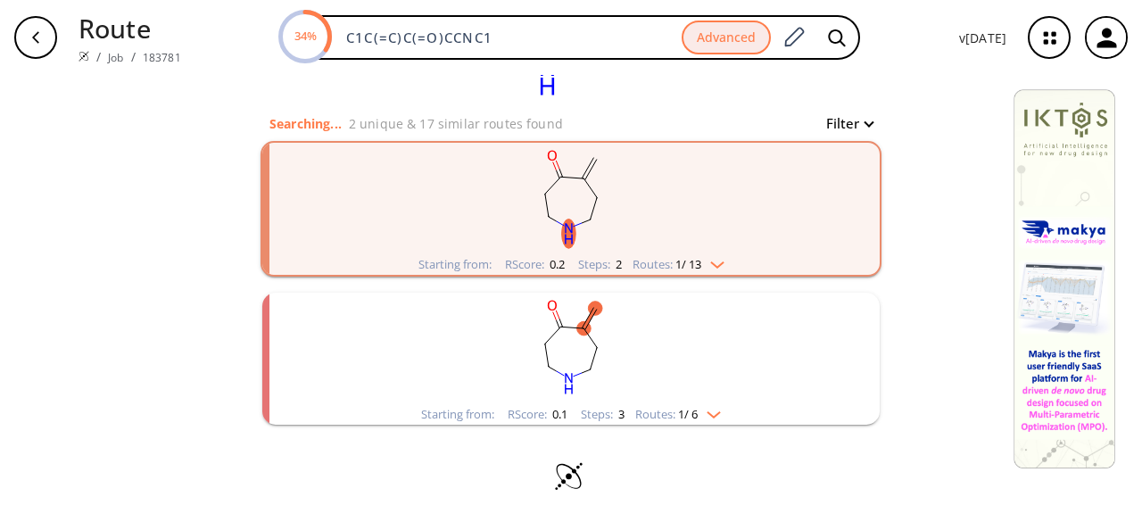
click at [733, 356] on rect "clusters" at bounding box center [571, 349] width 464 height 112
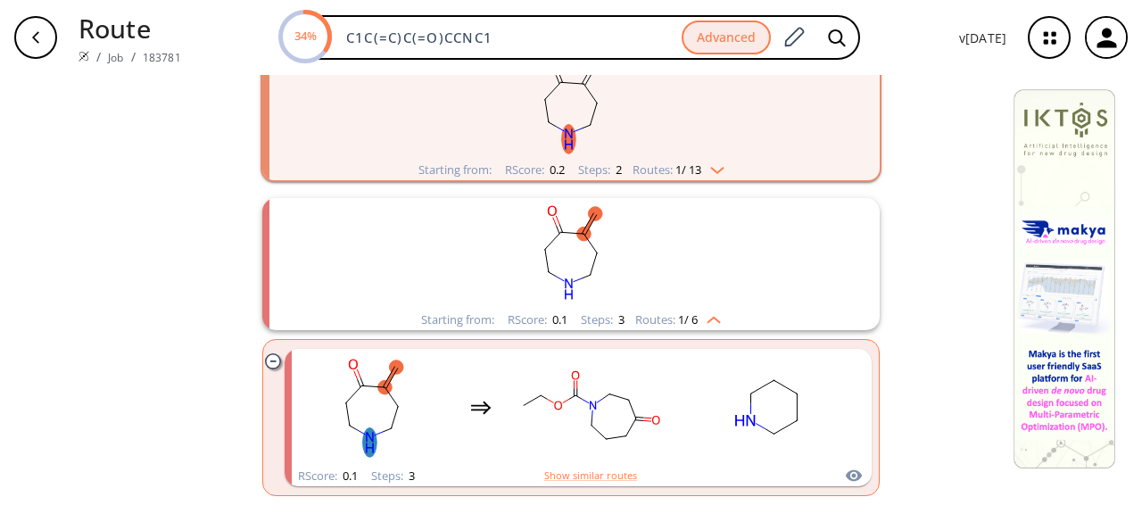
scroll to position [325, 0]
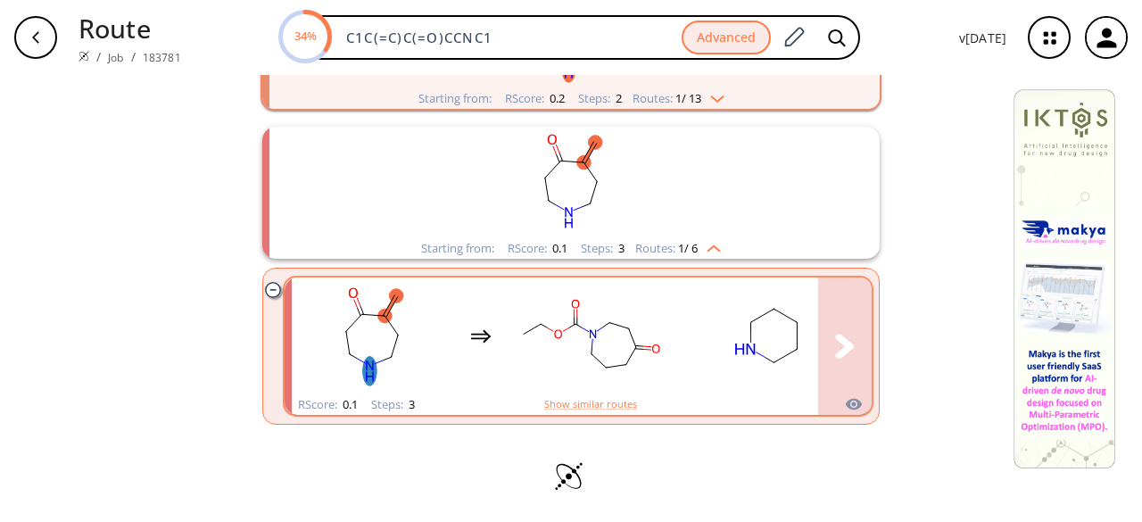
click at [724, 358] on rect "clusters" at bounding box center [768, 336] width 161 height 112
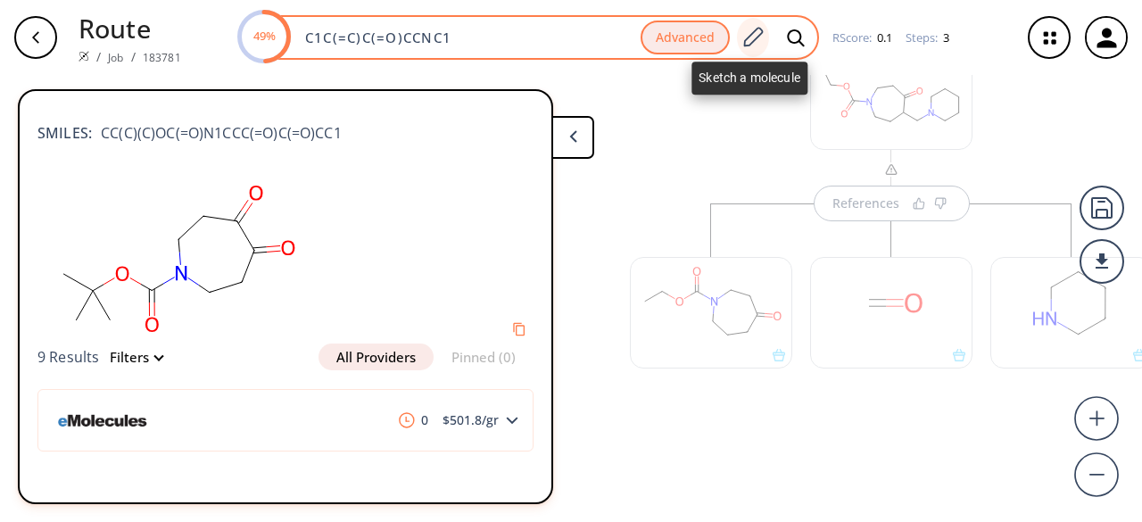
click at [755, 36] on icon at bounding box center [752, 37] width 24 height 23
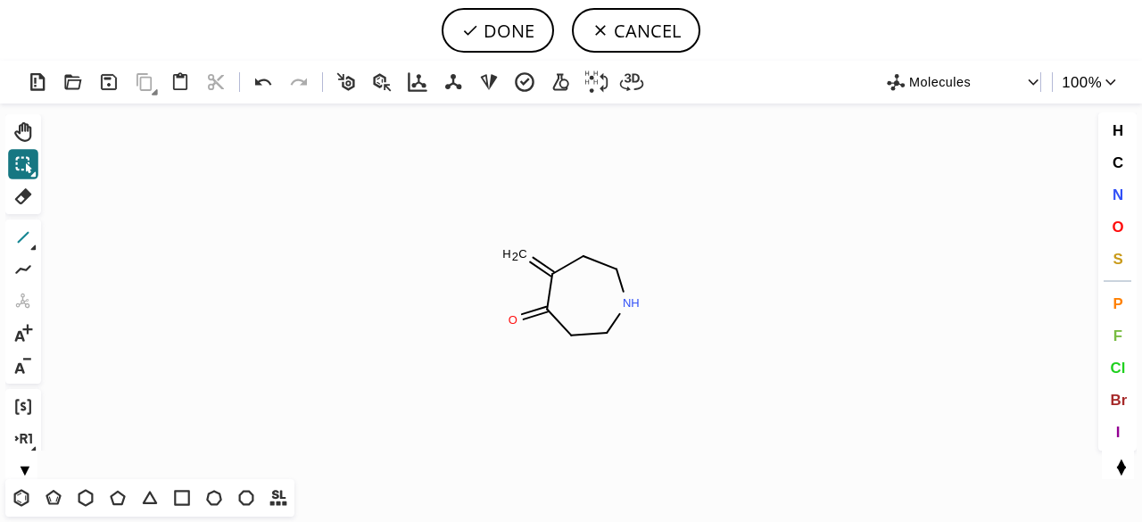
click at [26, 238] on icon at bounding box center [23, 237] width 23 height 23
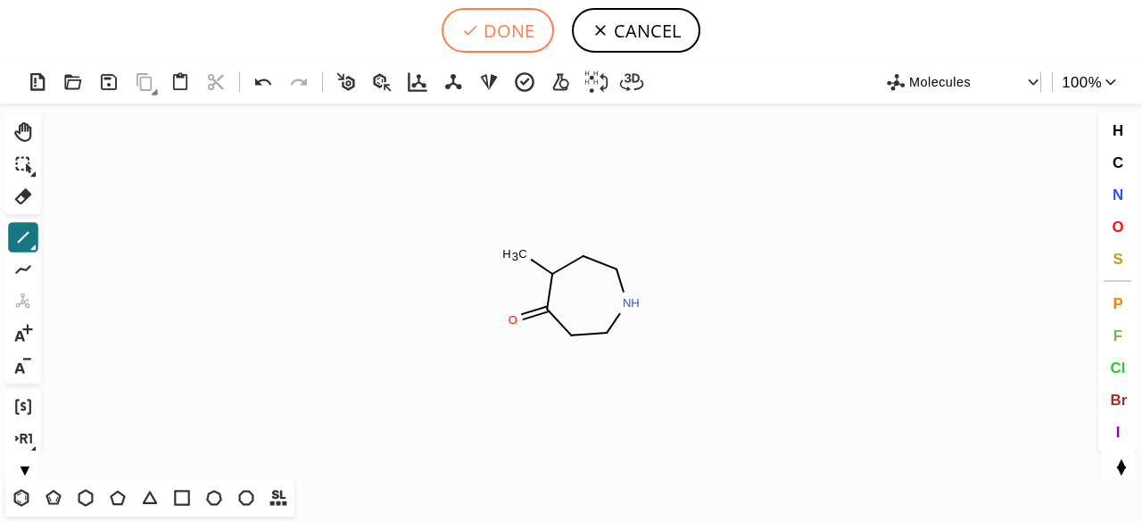
click at [512, 42] on button "DONE" at bounding box center [498, 30] width 112 height 45
type input "C1CNCCC(=O)C1C"
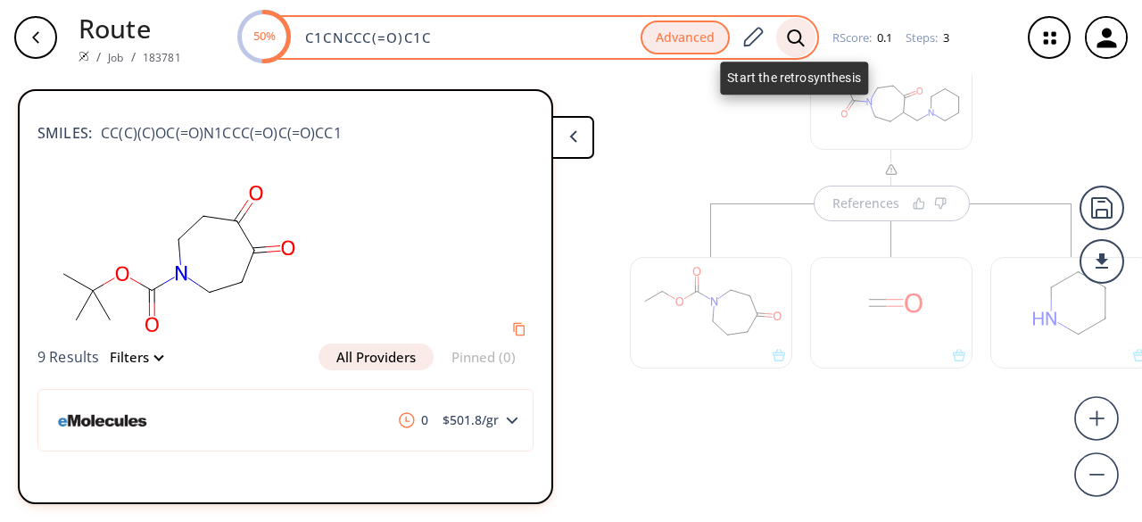
click at [798, 29] on icon at bounding box center [796, 38] width 18 height 19
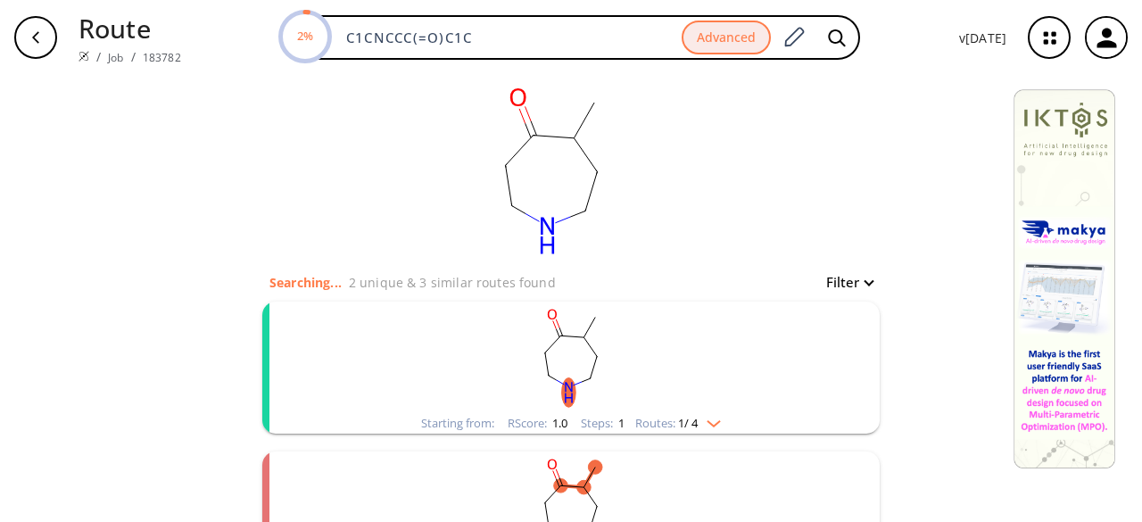
click at [665, 400] on rect "clusters" at bounding box center [571, 358] width 464 height 112
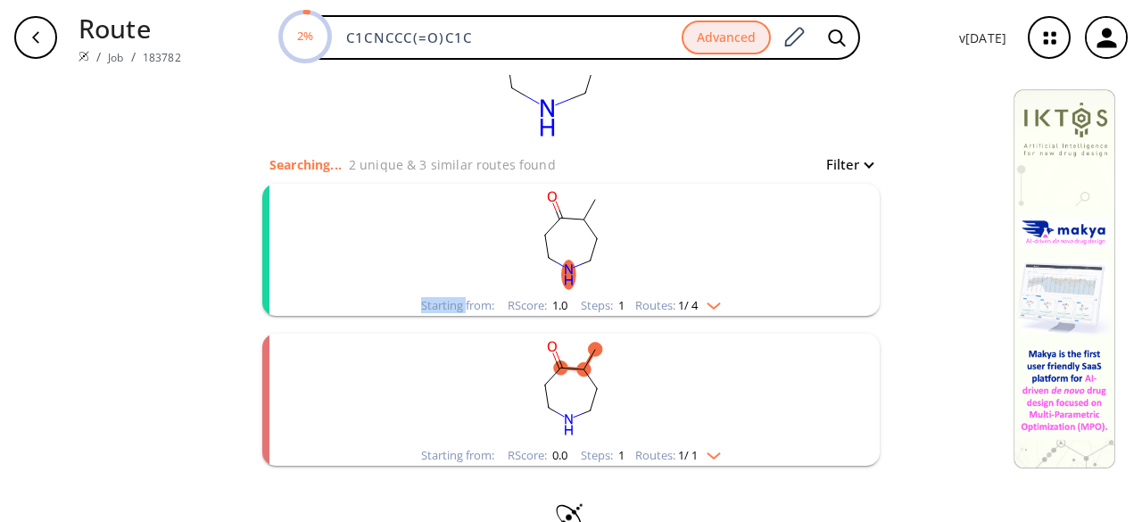
scroll to position [159, 0]
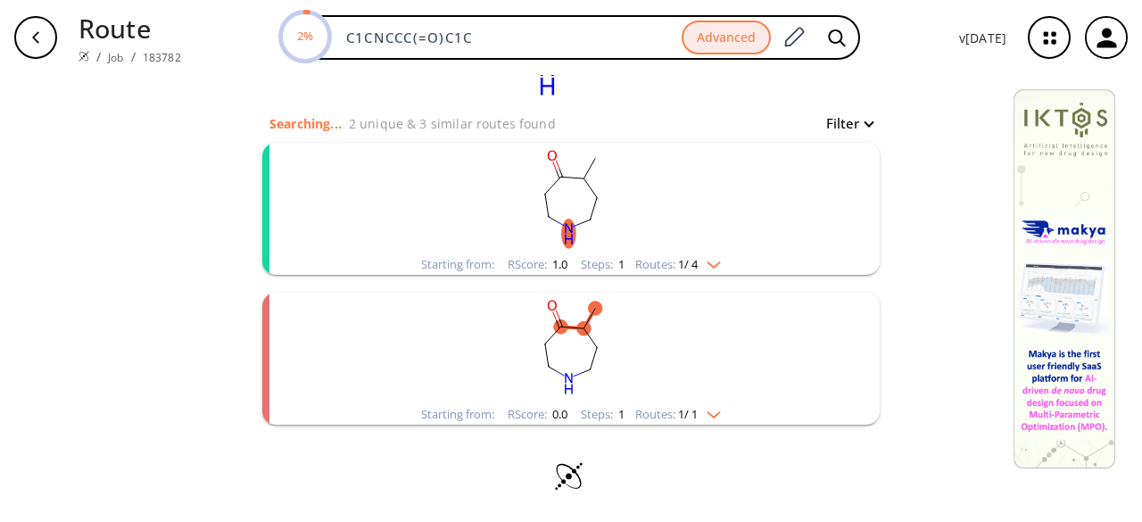
click at [653, 225] on rect "clusters" at bounding box center [571, 199] width 464 height 112
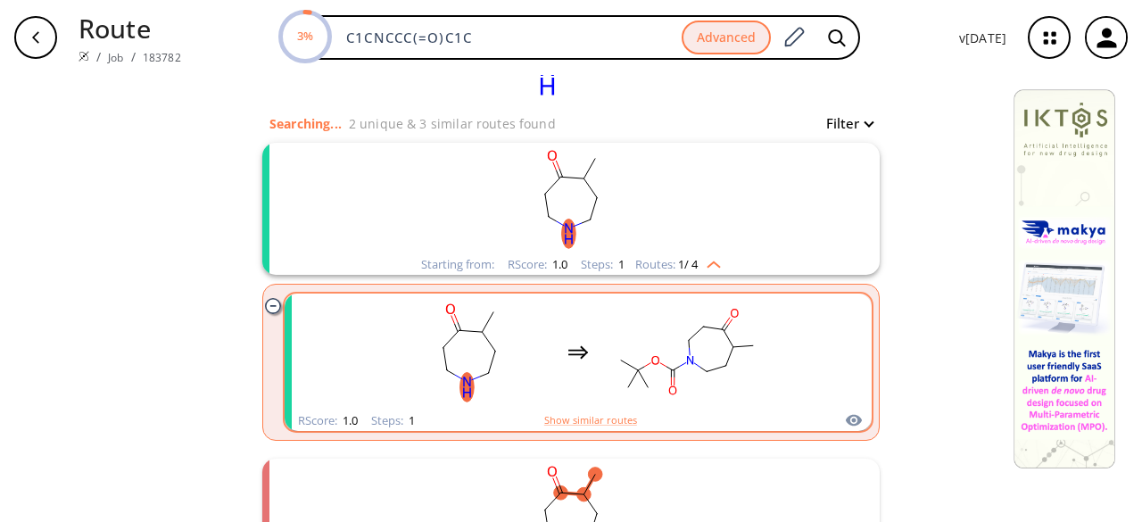
click at [611, 338] on rect "clusters" at bounding box center [687, 352] width 161 height 112
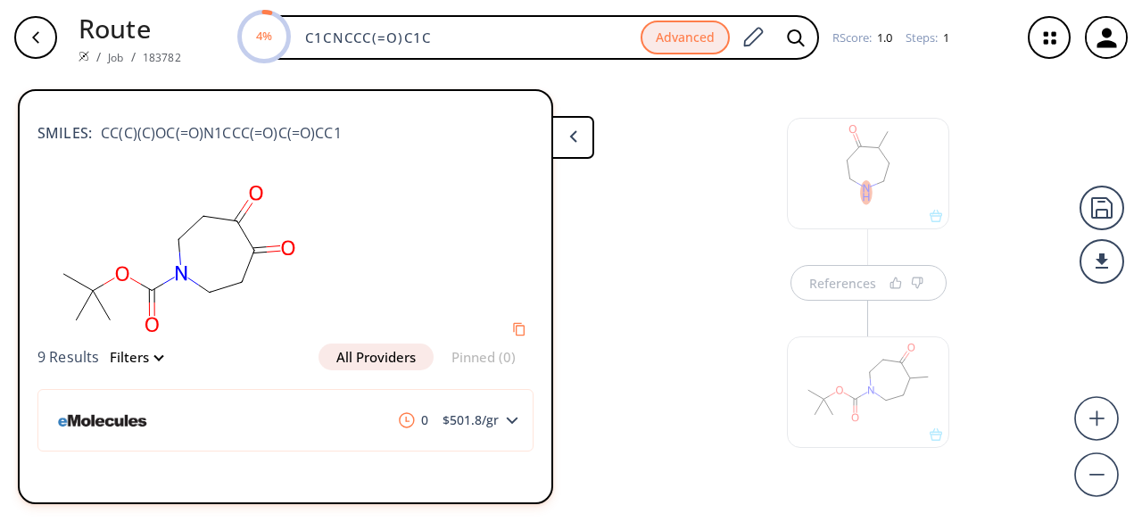
scroll to position [30, 0]
click at [889, 410] on div at bounding box center [868, 382] width 162 height 112
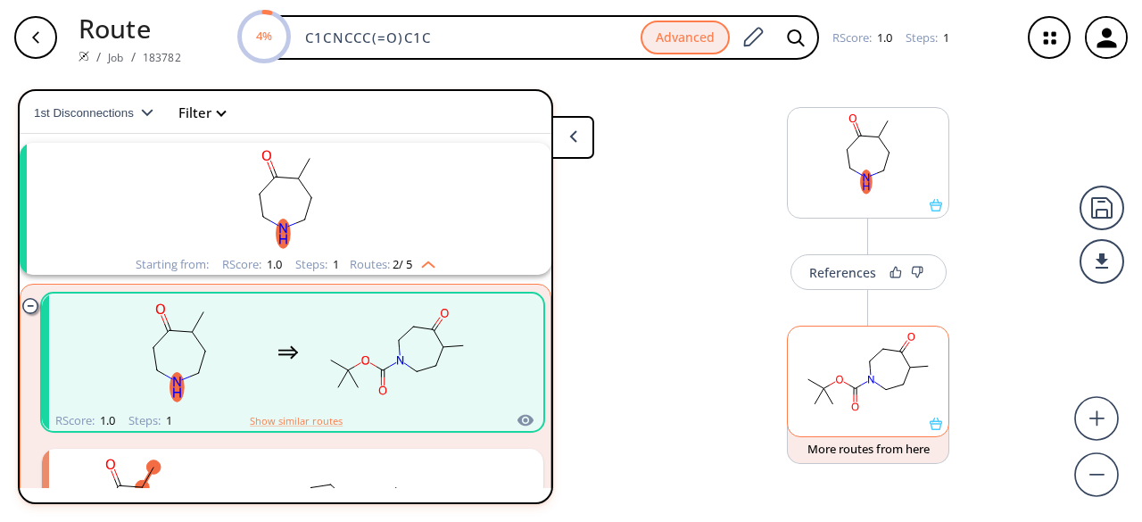
scroll to position [40, 0]
click at [889, 404] on rect at bounding box center [868, 372] width 161 height 91
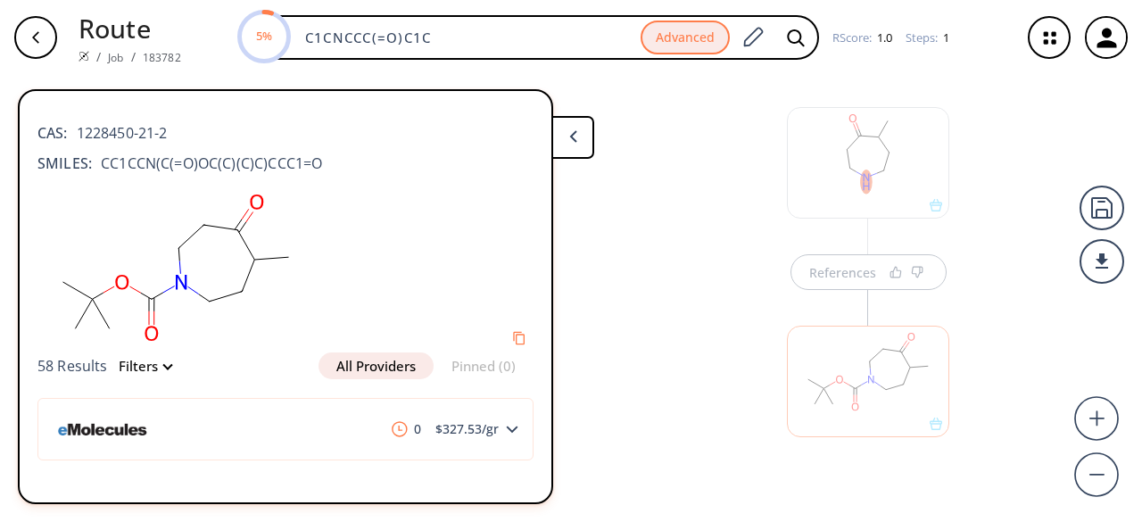
click at [659, 310] on div "References" at bounding box center [571, 291] width 1142 height 433
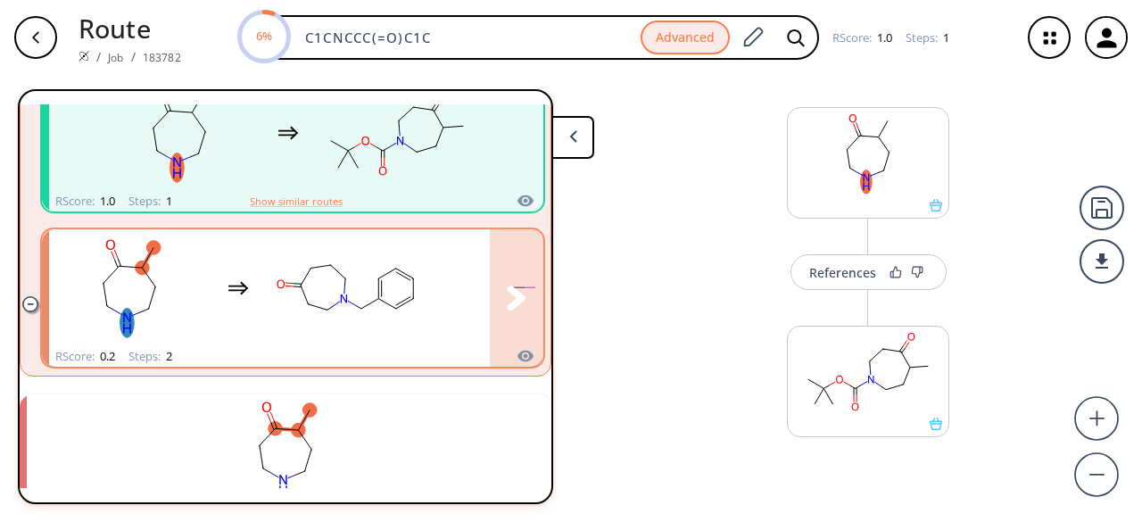
scroll to position [308, 0]
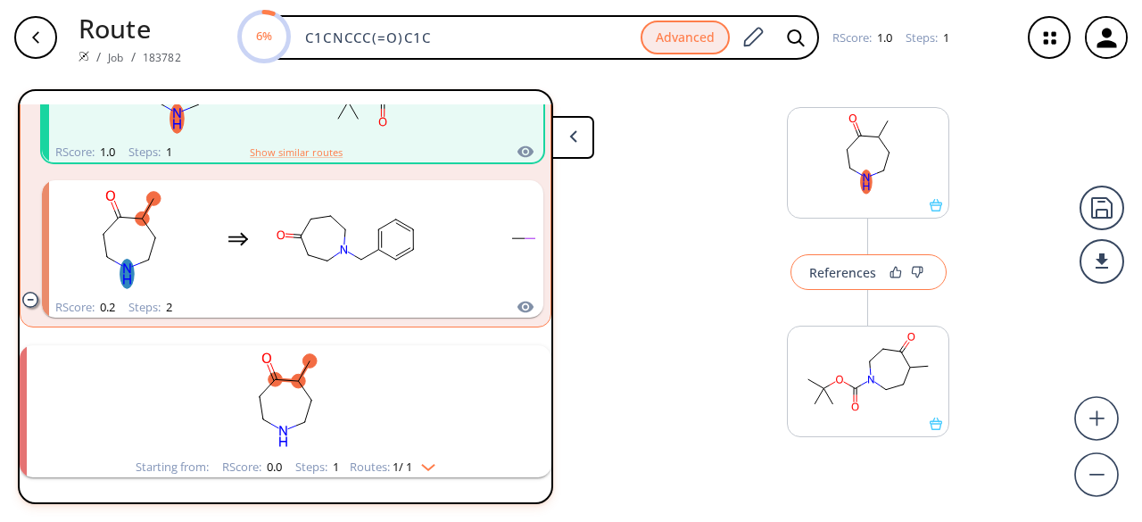
click at [819, 288] on button "References" at bounding box center [868, 272] width 156 height 36
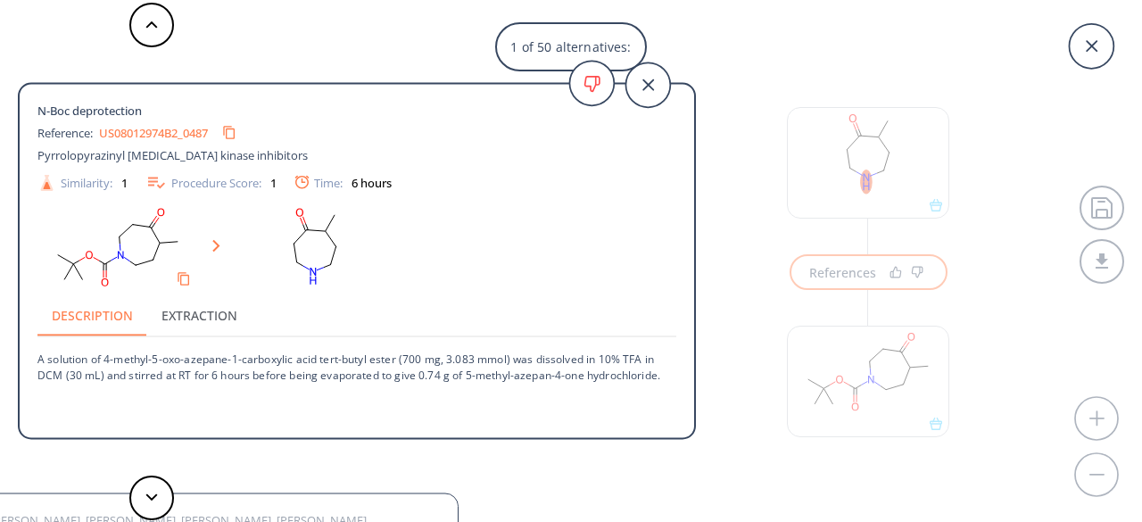
click at [330, 135] on div "Reference: US08012974B2_0487" at bounding box center [324, 133] width 575 height 29
click at [236, 133] on icon "Copy to clipboard" at bounding box center [229, 132] width 15 height 15
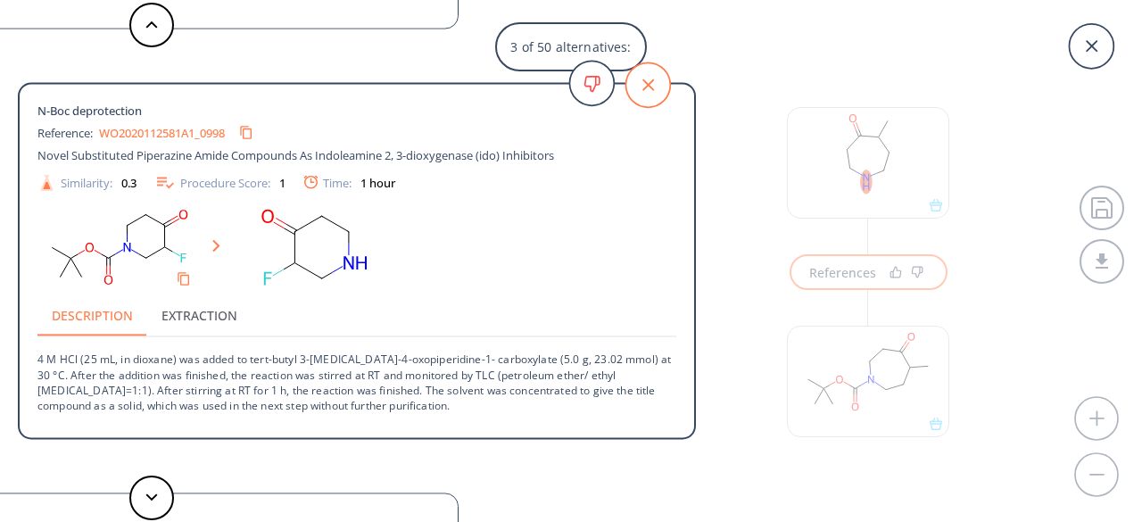
click at [641, 85] on icon at bounding box center [647, 84] width 45 height 45
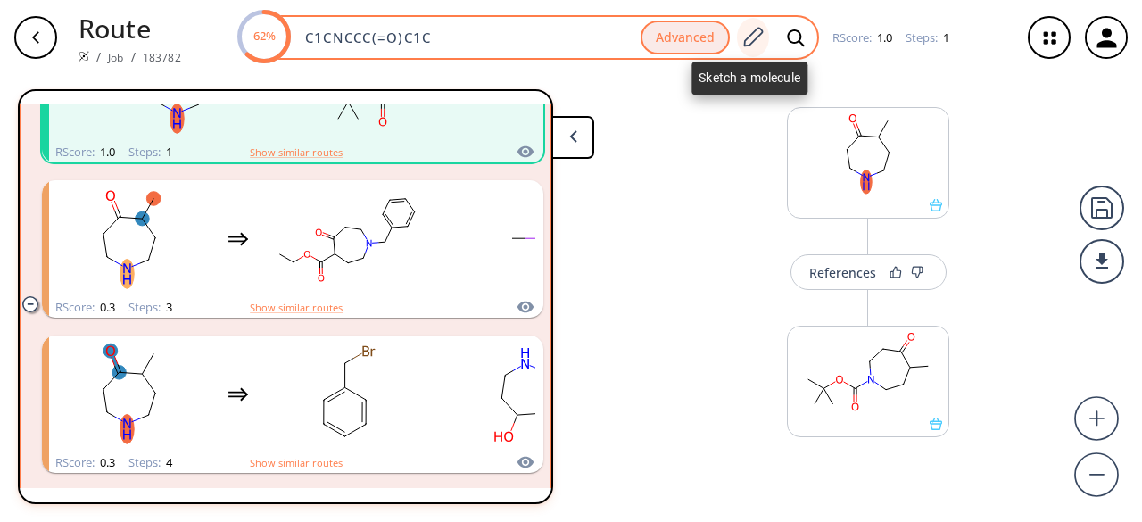
click at [751, 35] on icon at bounding box center [752, 37] width 24 height 23
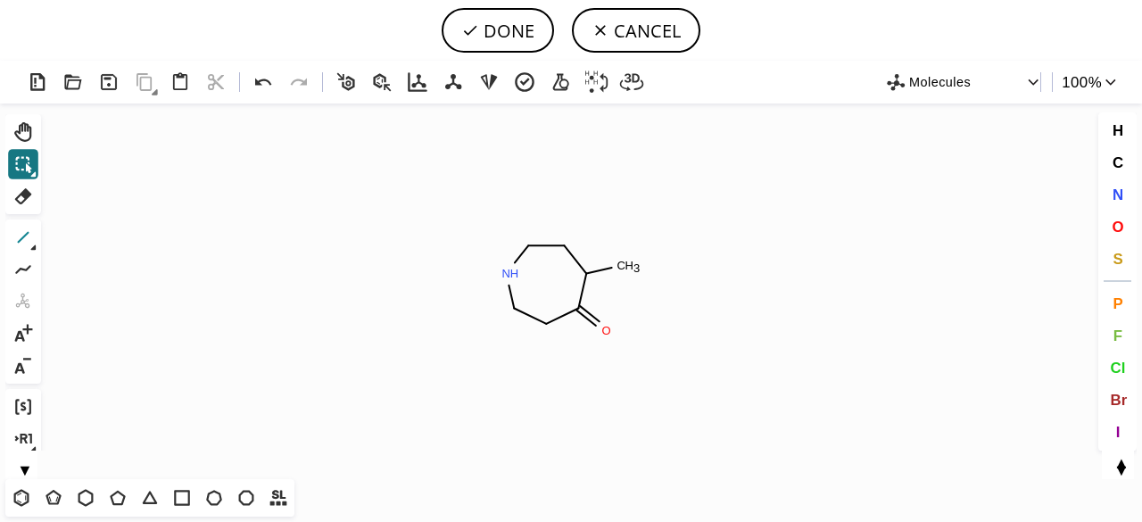
click at [23, 230] on icon at bounding box center [23, 237] width 23 height 23
click at [494, 274] on icon "Created with [PERSON_NAME] 2.3.0 N H O C H 3" at bounding box center [571, 291] width 1046 height 376
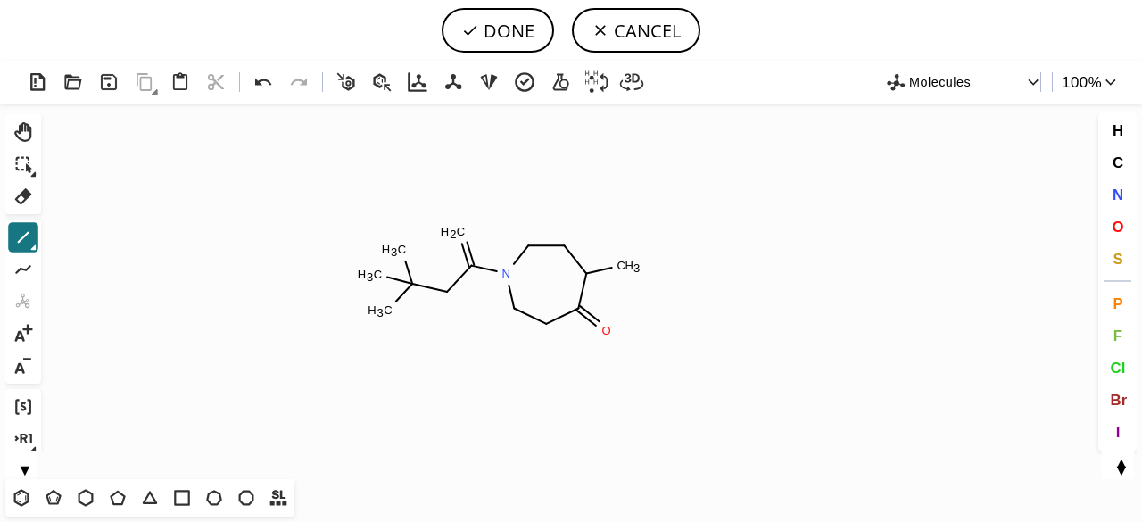
drag, startPoint x: 416, startPoint y: 283, endPoint x: 348, endPoint y: 258, distance: 72.3
click at [1116, 225] on span "O" at bounding box center [1118, 226] width 12 height 17
click at [463, 238] on tspan "O" at bounding box center [463, 238] width 9 height 13
click at [451, 296] on tspan "O" at bounding box center [450, 296] width 9 height 13
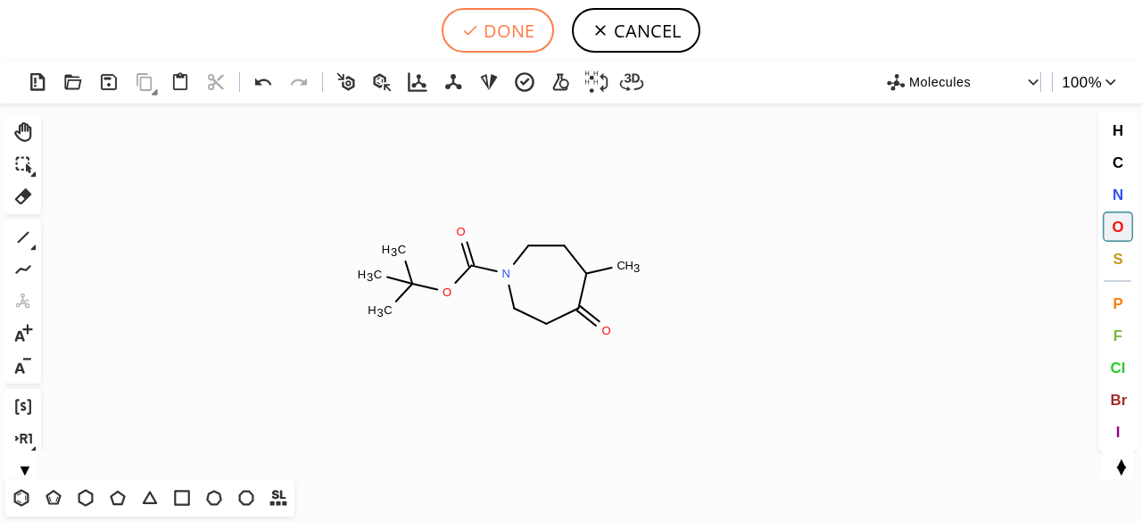
click at [495, 29] on button "DONE" at bounding box center [498, 30] width 112 height 45
type input "C1C(C)C(=O)CCN(C(OC(C)(C)C)=O)C1"
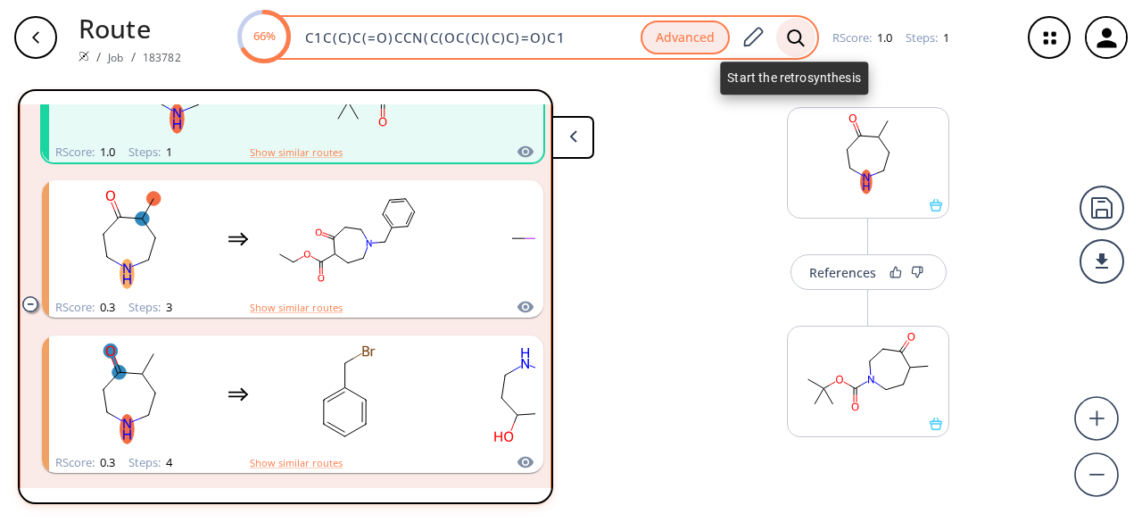
click at [798, 35] on icon at bounding box center [795, 37] width 17 height 17
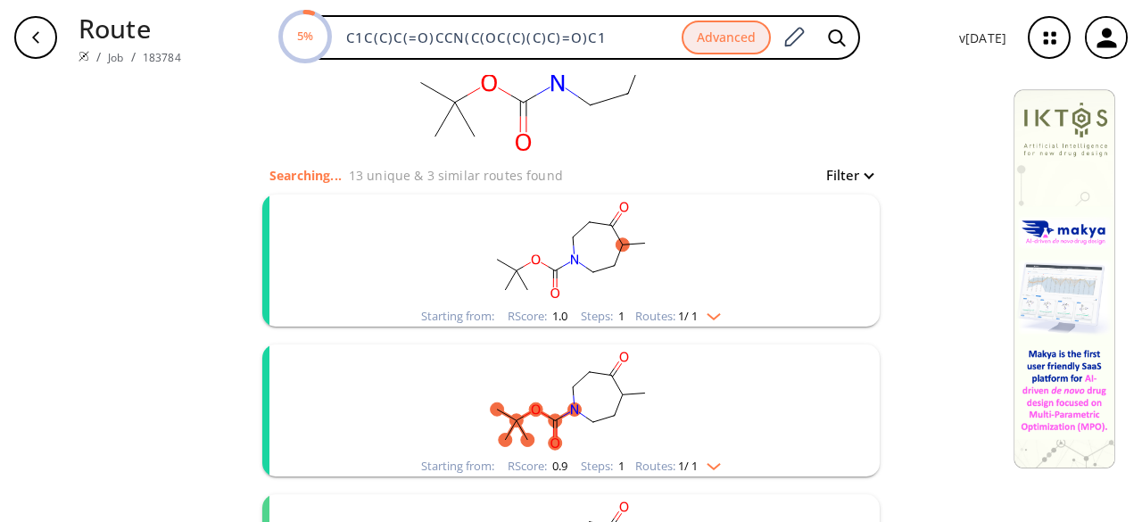
scroll to position [178, 0]
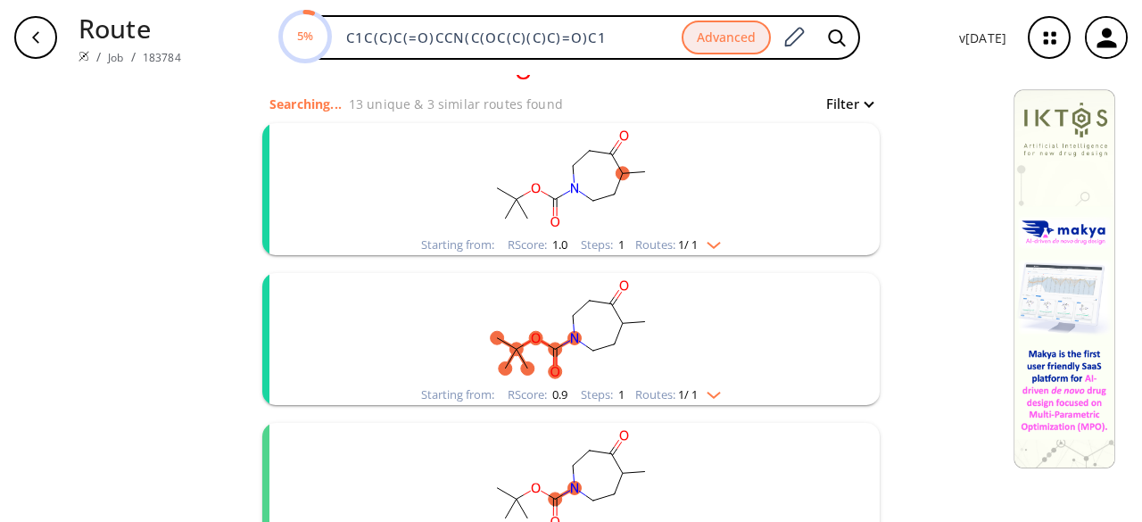
click at [732, 153] on rect "clusters" at bounding box center [571, 179] width 464 height 112
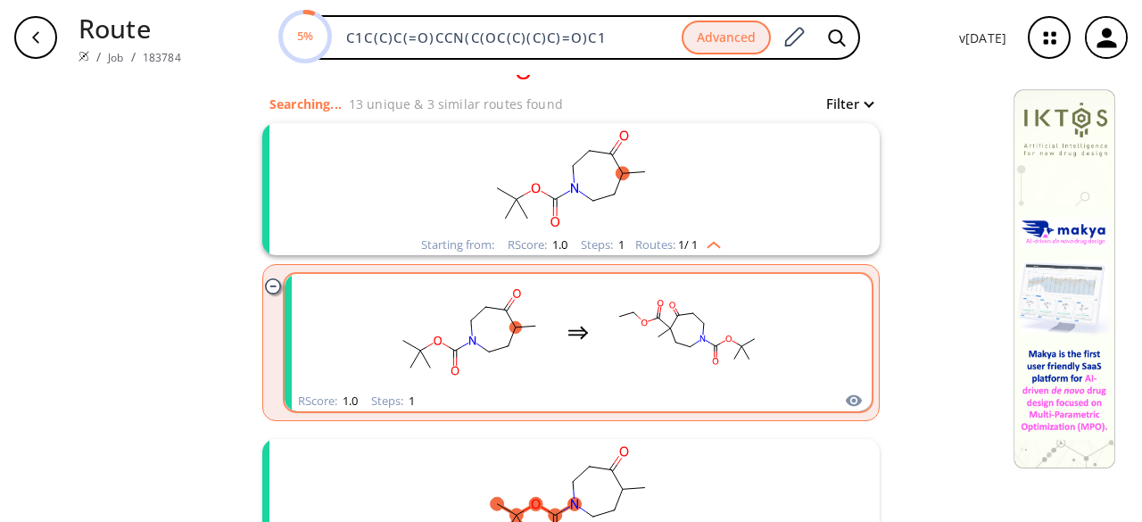
scroll to position [268, 0]
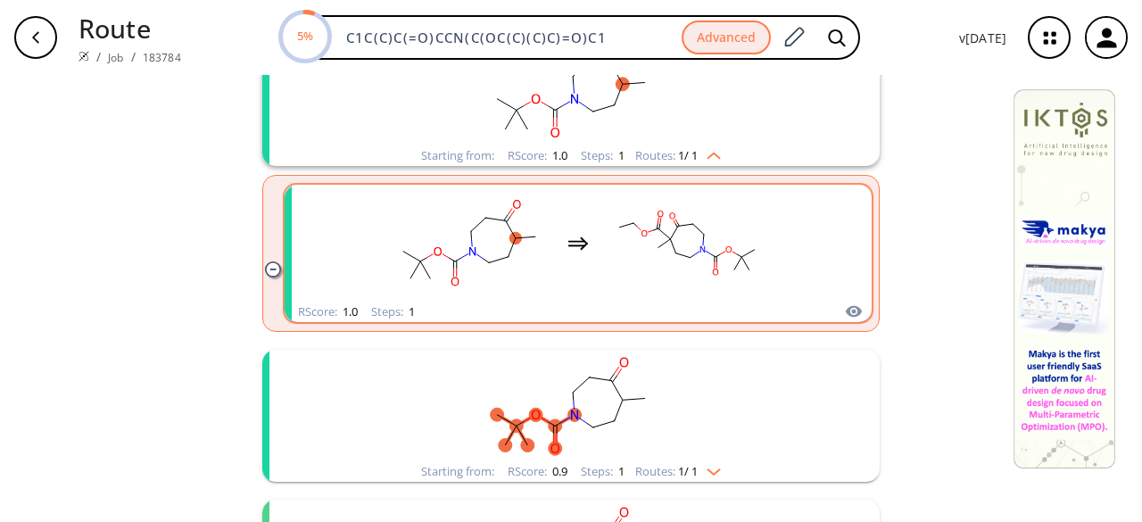
click at [677, 272] on rect "clusters" at bounding box center [687, 243] width 161 height 112
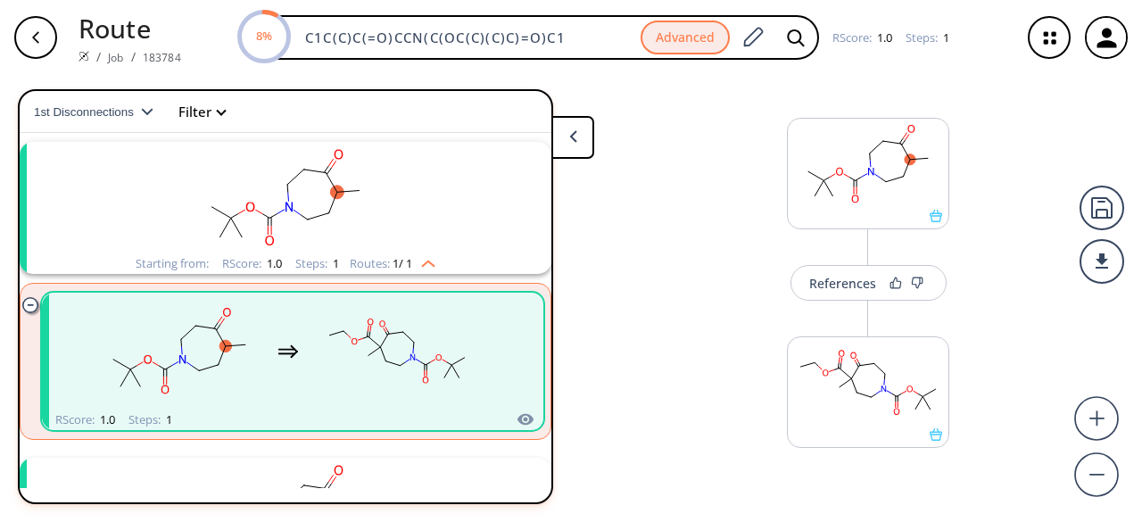
scroll to position [30, 0]
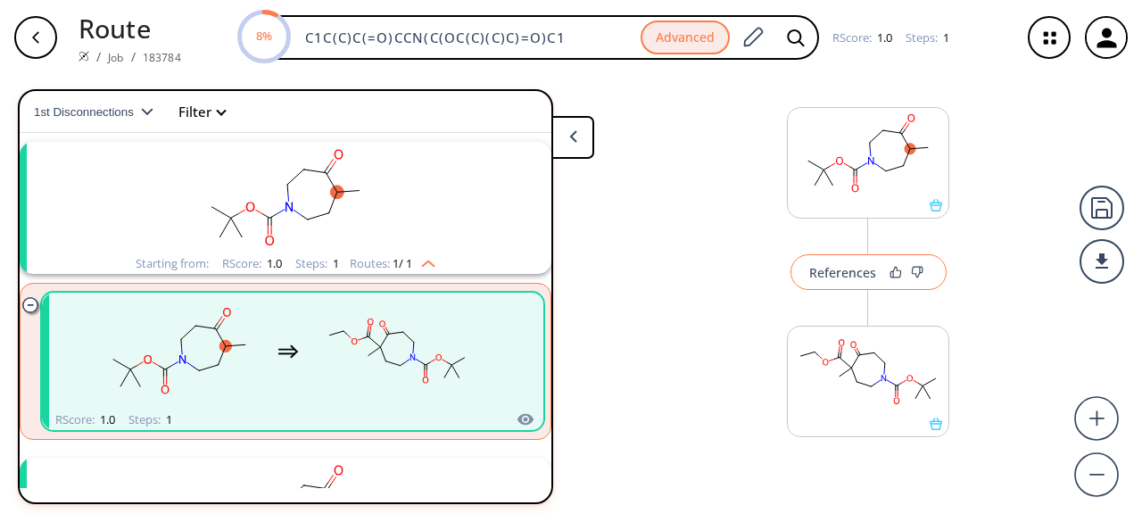
click at [823, 273] on div "References" at bounding box center [842, 273] width 67 height 12
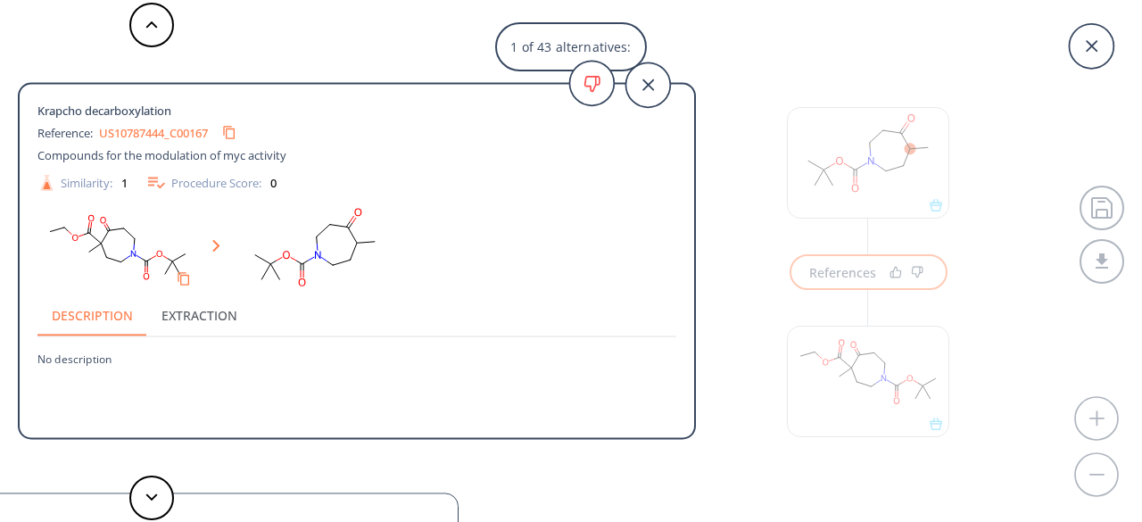
click at [173, 129] on link "US10787444_C00167" at bounding box center [153, 133] width 109 height 12
click at [237, 132] on icon "Copy to clipboard" at bounding box center [228, 132] width 17 height 17
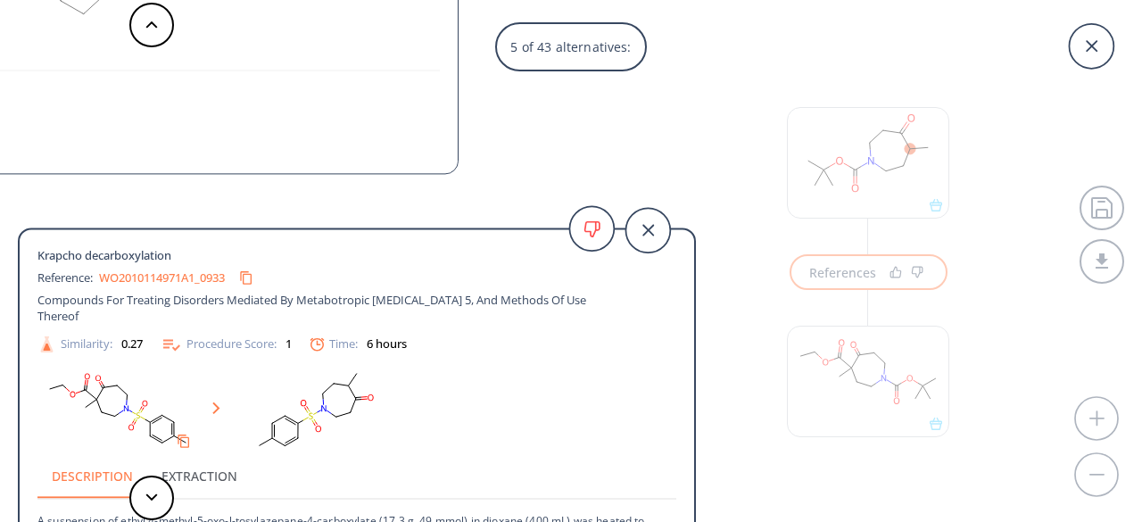
scroll to position [2, 0]
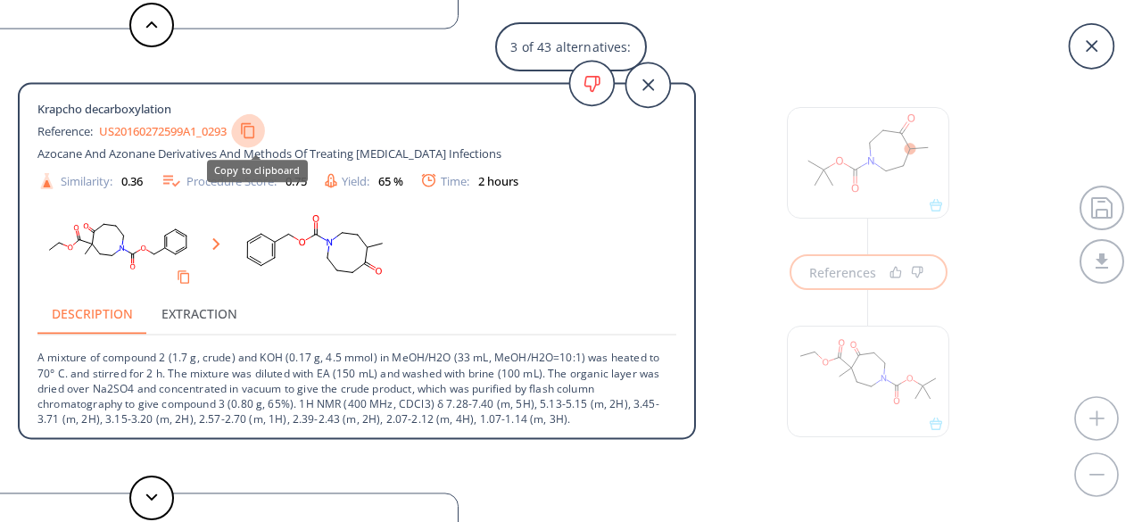
click at [254, 126] on icon "Copy to clipboard" at bounding box center [248, 130] width 17 height 17
click at [650, 92] on icon at bounding box center [647, 84] width 45 height 45
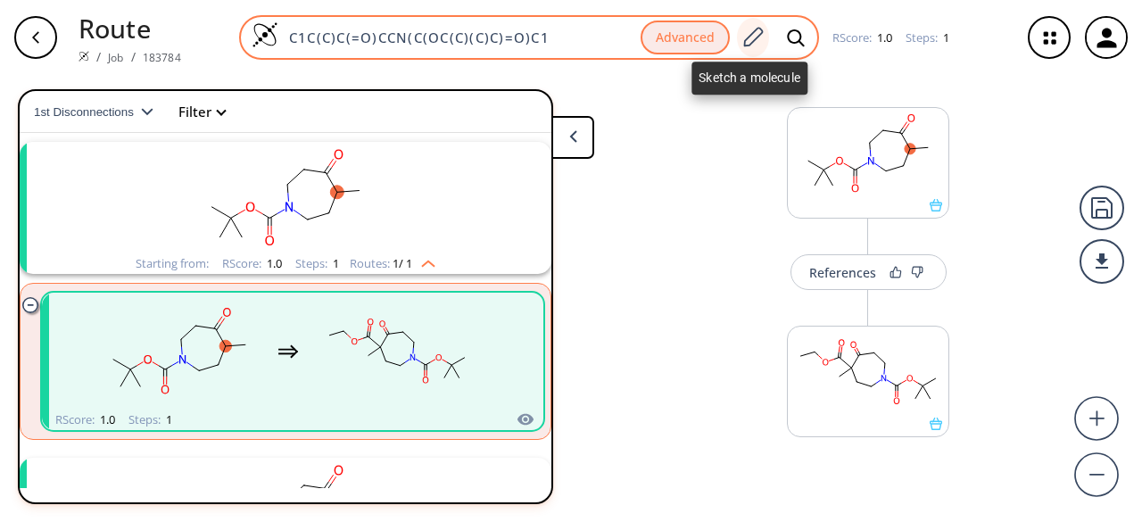
click at [755, 39] on icon at bounding box center [752, 37] width 24 height 23
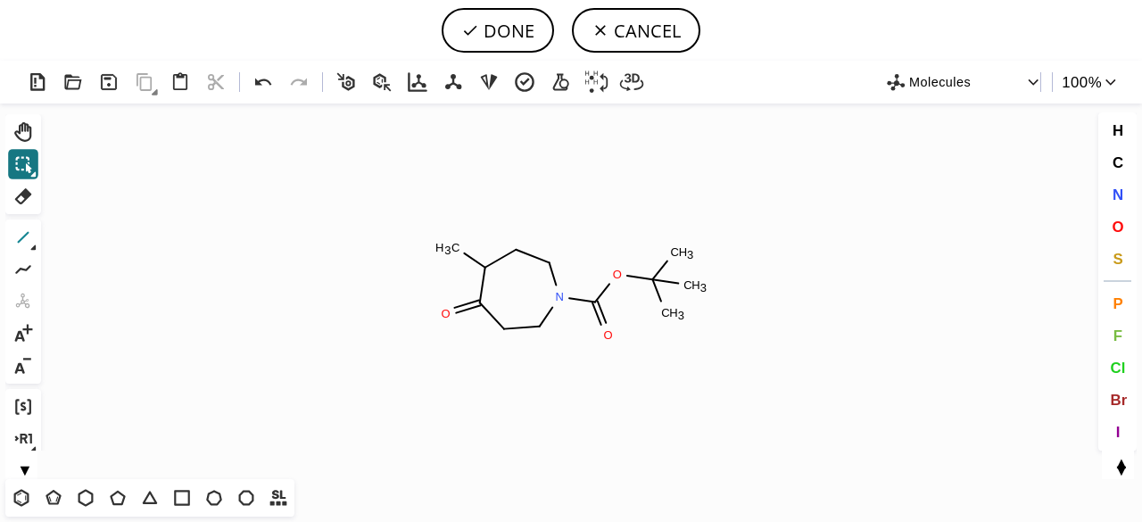
click at [23, 238] on icon at bounding box center [24, 238] width 12 height 12
click at [1121, 228] on span "O" at bounding box center [1118, 226] width 12 height 17
click at [426, 264] on tspan "O" at bounding box center [425, 264] width 9 height 13
click at [457, 213] on tspan "O" at bounding box center [456, 213] width 9 height 13
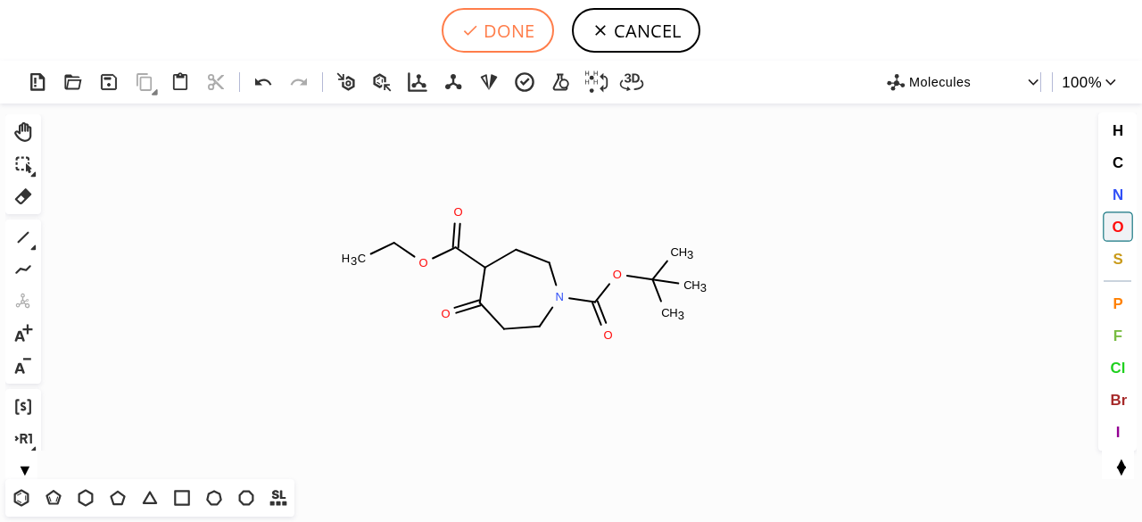
click at [501, 37] on button "DONE" at bounding box center [498, 30] width 112 height 45
type input "C1CN(C(=O)OC(C)(C)C)CCC(=O)C1C(OCC)=O"
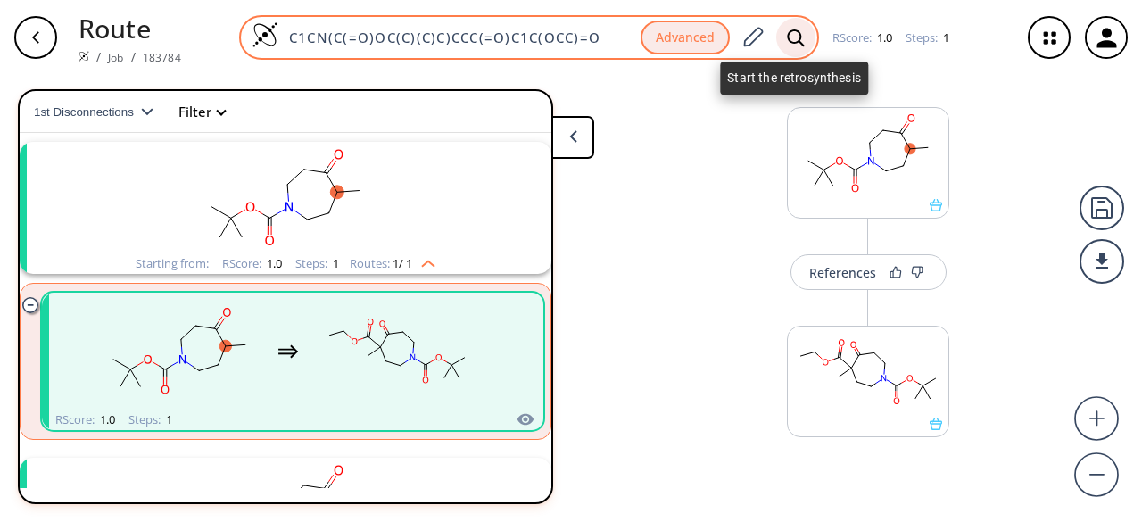
click at [783, 47] on div at bounding box center [795, 37] width 39 height 39
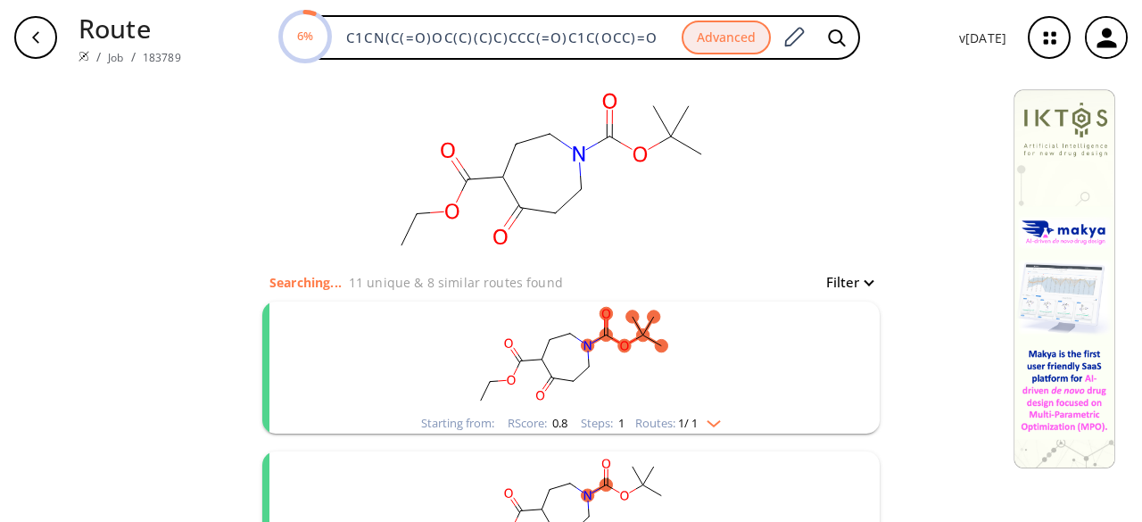
click at [629, 377] on rect "clusters" at bounding box center [571, 358] width 464 height 112
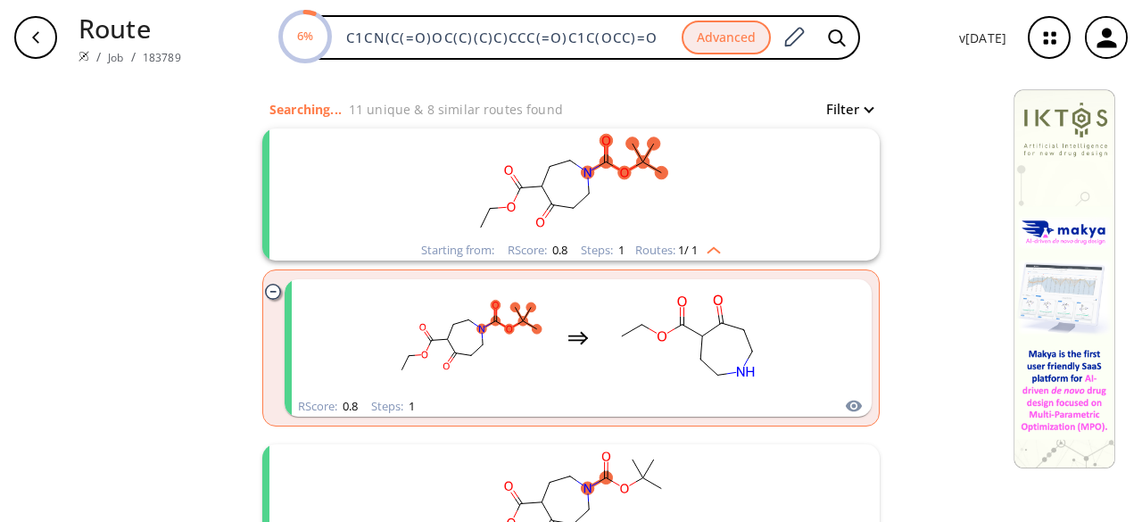
scroll to position [178, 0]
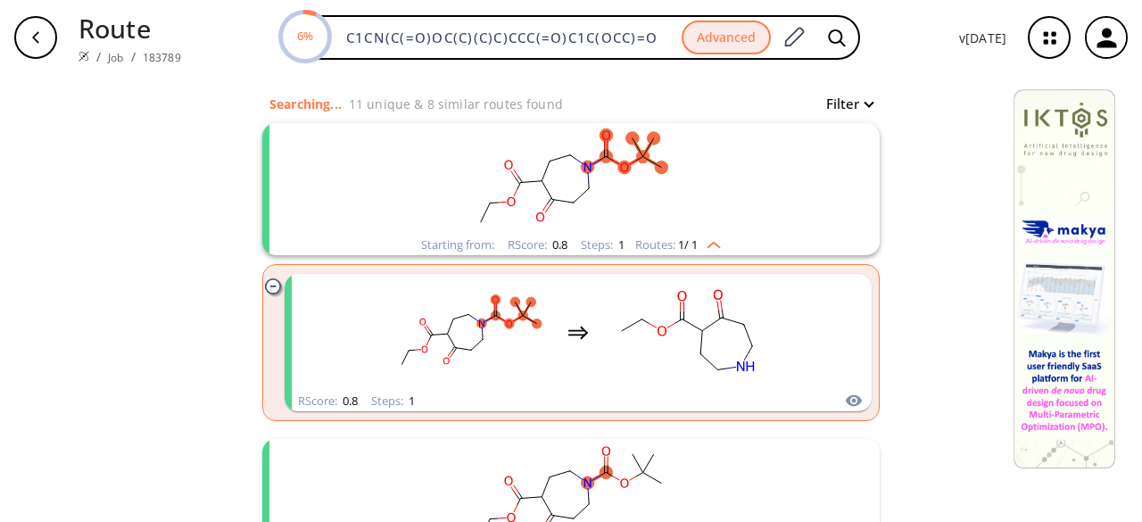
click at [630, 377] on rect "clusters" at bounding box center [687, 333] width 161 height 112
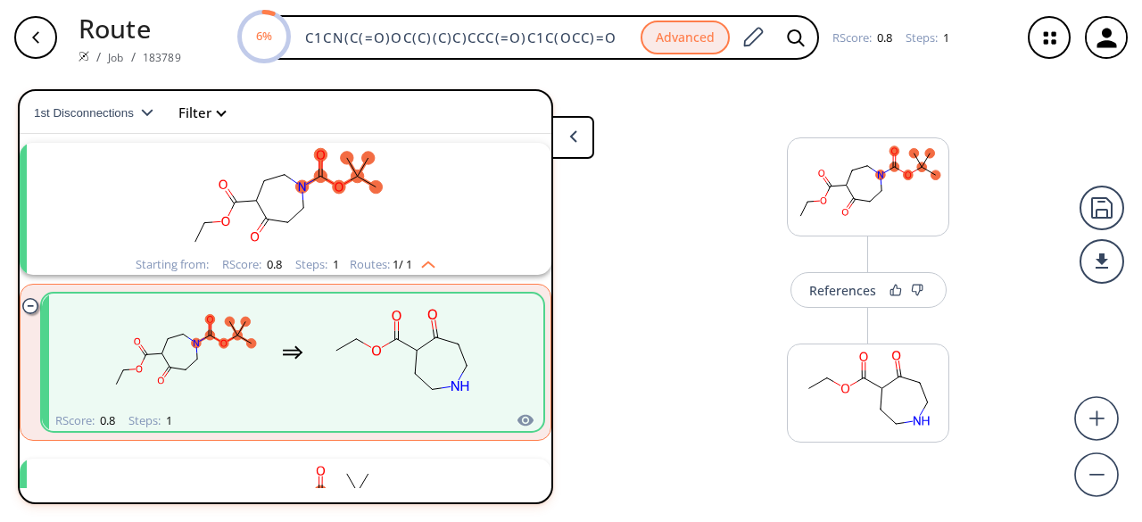
scroll to position [40, 0]
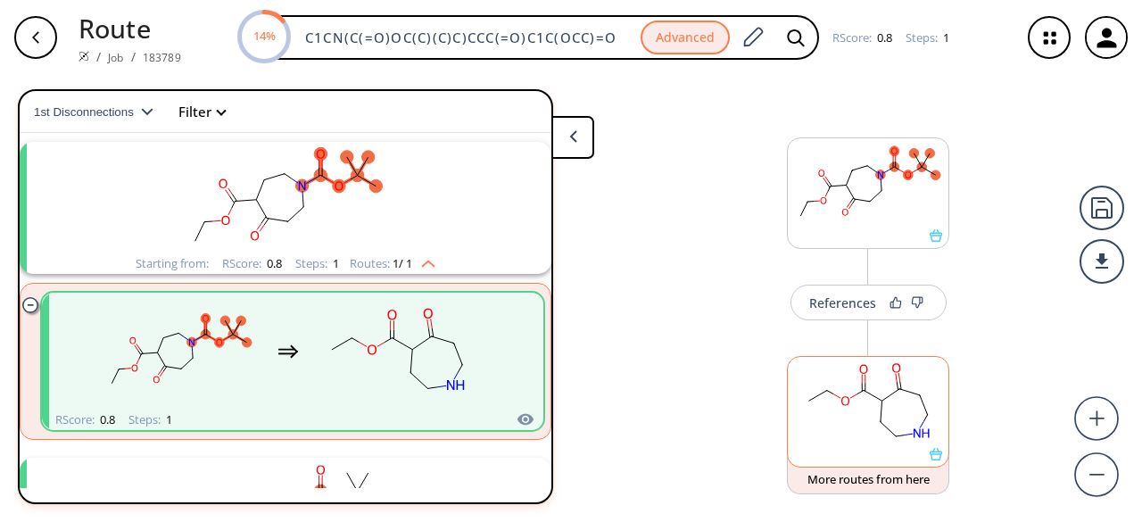
click at [844, 433] on rect at bounding box center [868, 402] width 161 height 91
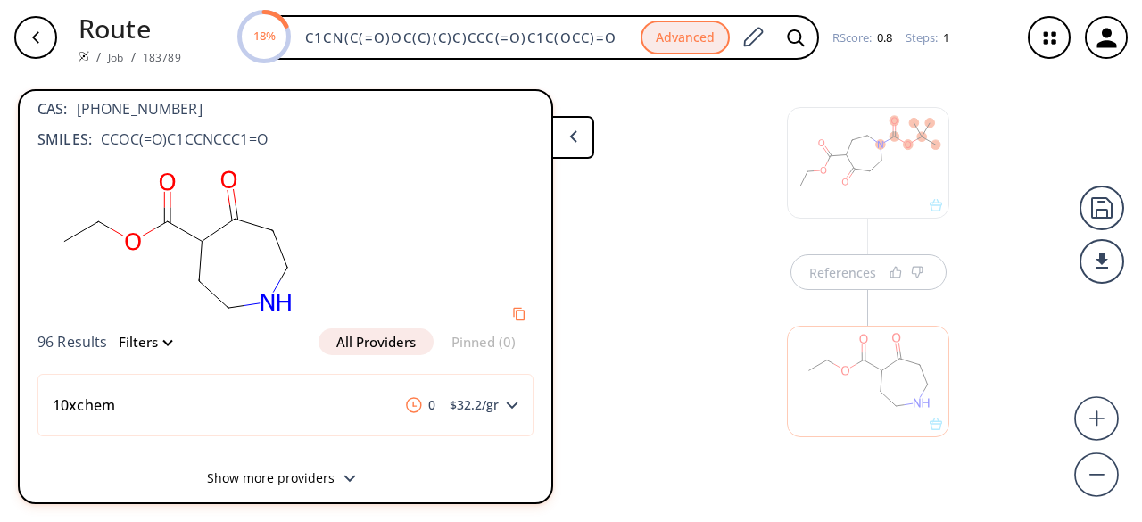
scroll to position [37, 0]
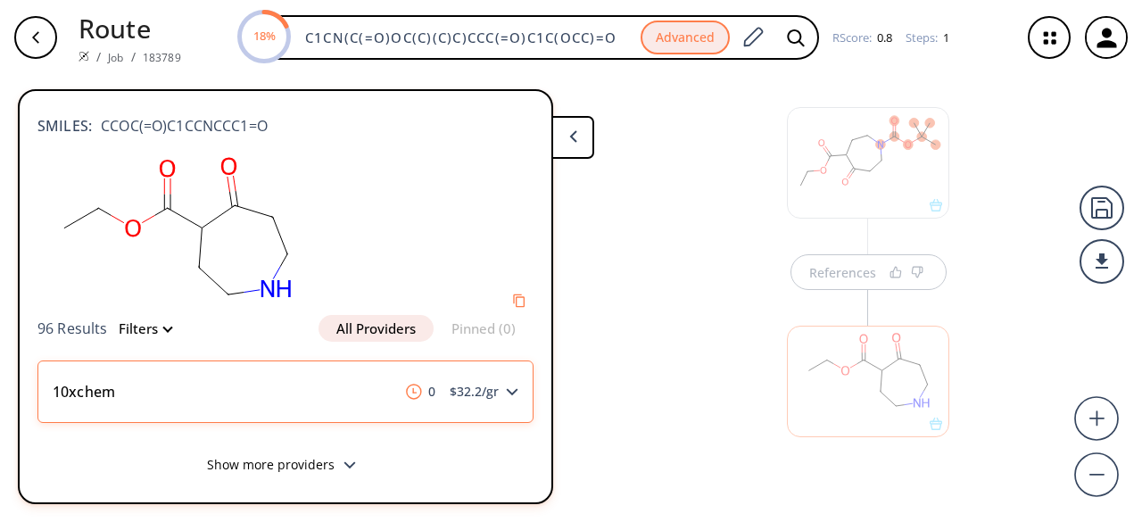
click at [506, 390] on icon at bounding box center [512, 392] width 12 height 8
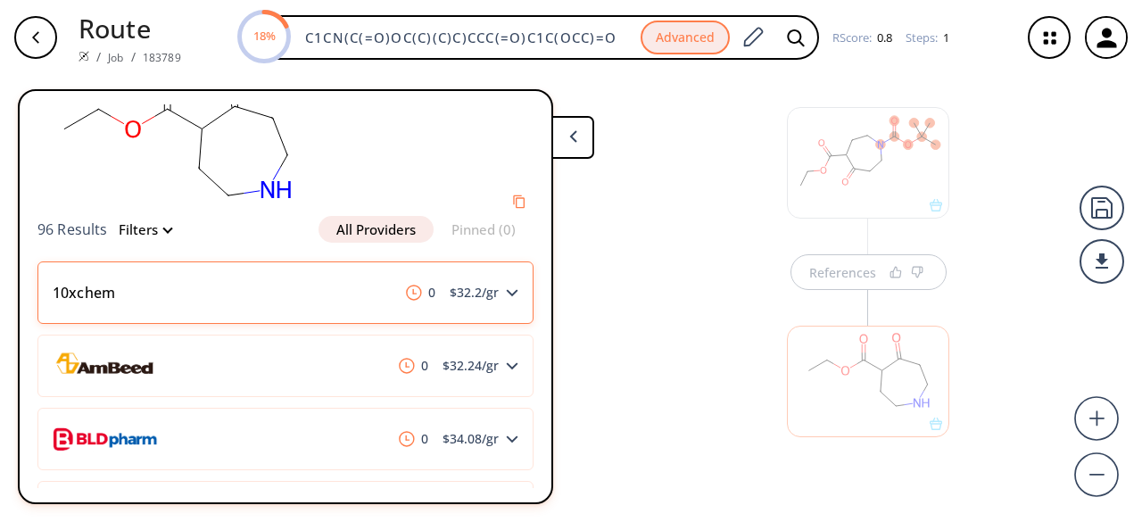
scroll to position [216, 0]
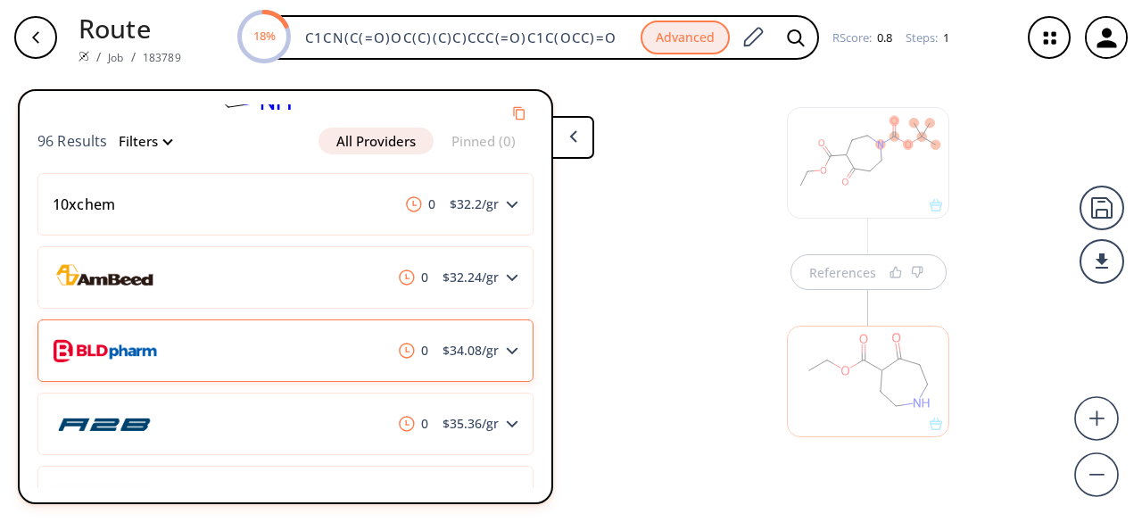
click at [360, 358] on div "0 $ 34.08 /gr" at bounding box center [285, 350] width 496 height 62
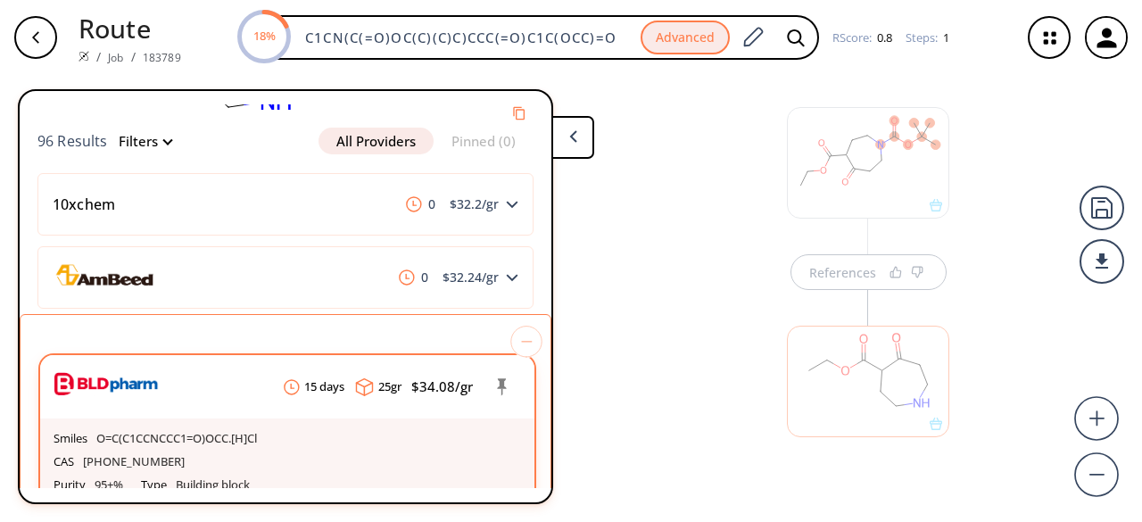
click at [360, 442] on div "Smiles O=C(C1CCNCCC1=O)OCC.[H]Cl" at bounding box center [287, 438] width 467 height 23
